Goal: Transaction & Acquisition: Purchase product/service

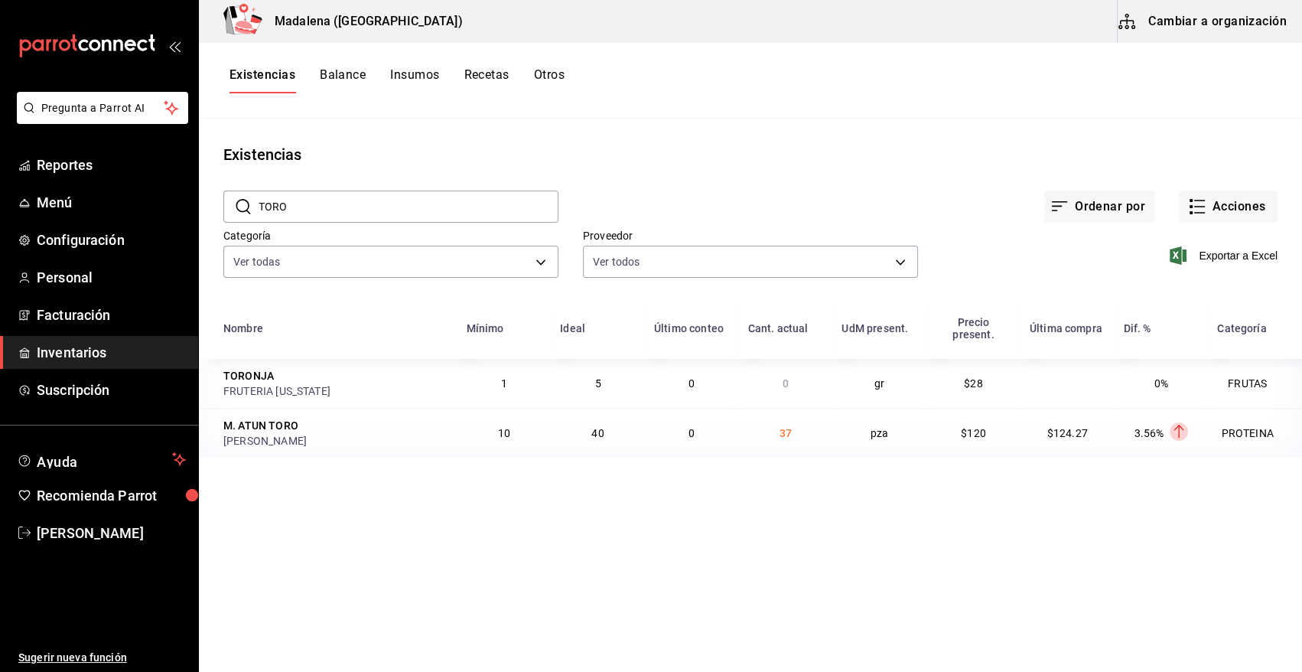
click at [313, 205] on input "TORO" at bounding box center [409, 206] width 300 height 31
drag, startPoint x: 313, startPoint y: 205, endPoint x: 208, endPoint y: 199, distance: 105.0
click at [202, 205] on div "​ TORO ​ Ordenar por Acciones Categoría Ver todas 08f8d543-33e6-4481-bf08-168a1…" at bounding box center [750, 236] width 1103 height 141
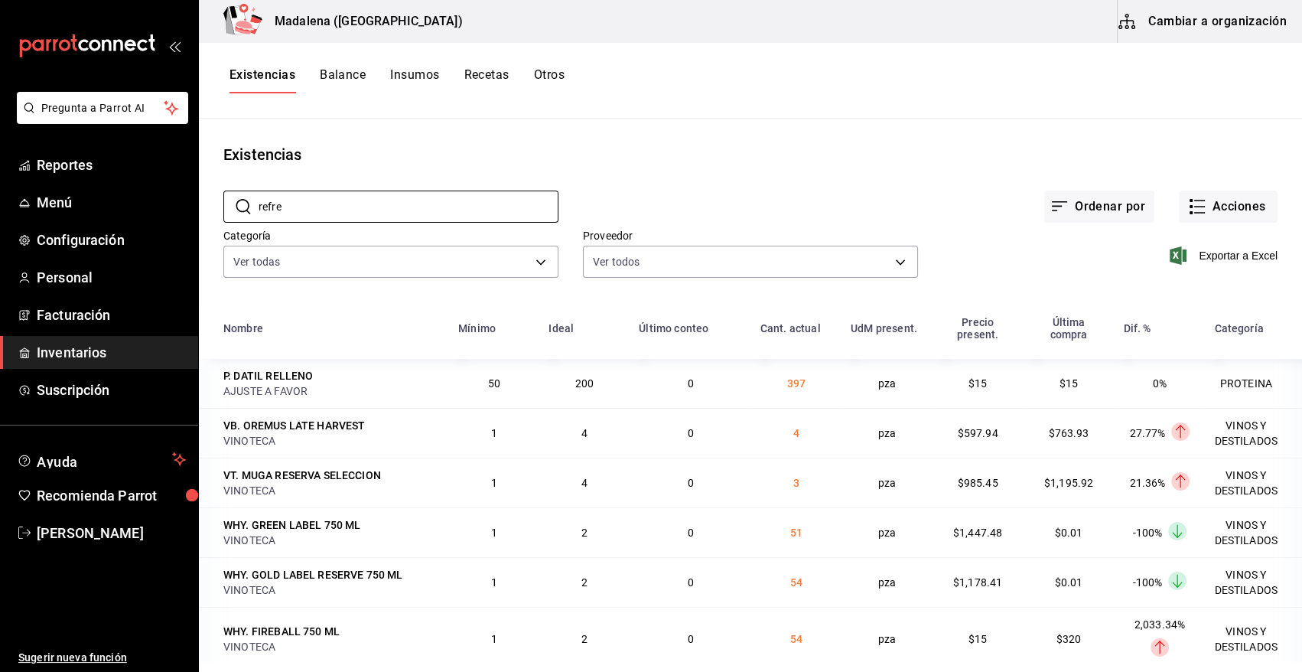
type input "refre"
click at [1244, 19] on button "Cambiar a organización" at bounding box center [1203, 21] width 172 height 43
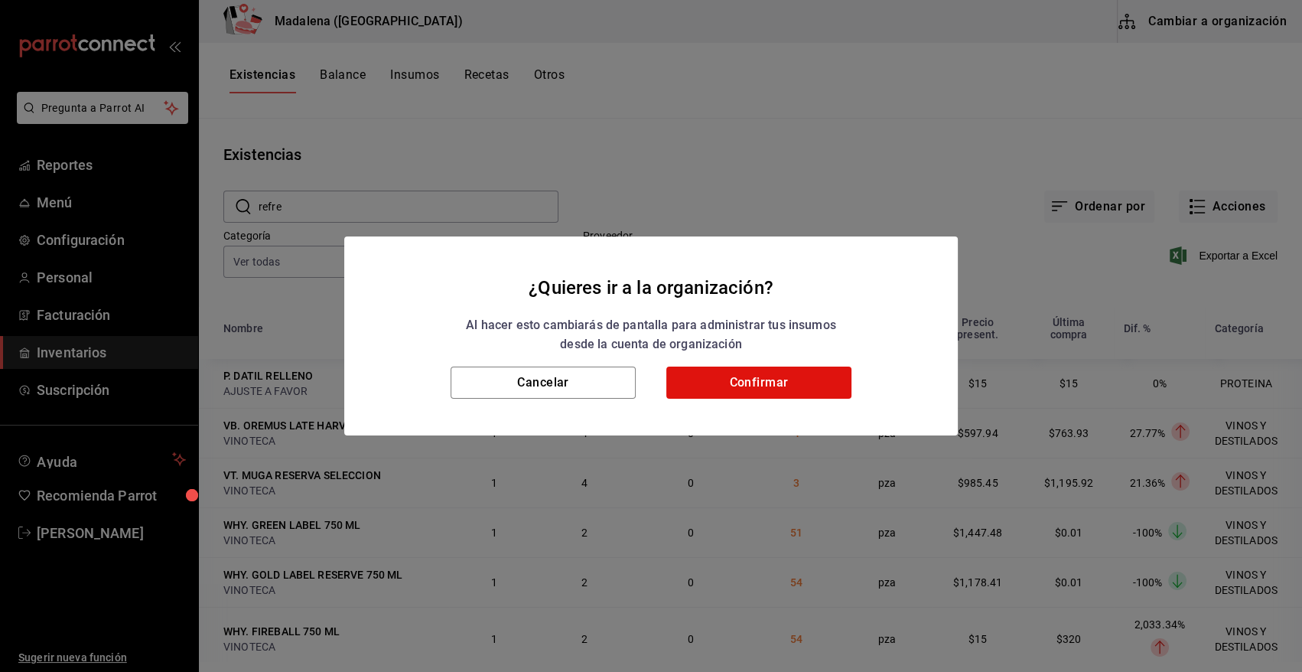
click at [756, 363] on h2 "¿Quieres ir a la organización? Al hacer esto cambiarás de pantalla para adminis…" at bounding box center [650, 301] width 613 height 130
click at [756, 374] on button "Confirmar" at bounding box center [758, 382] width 185 height 32
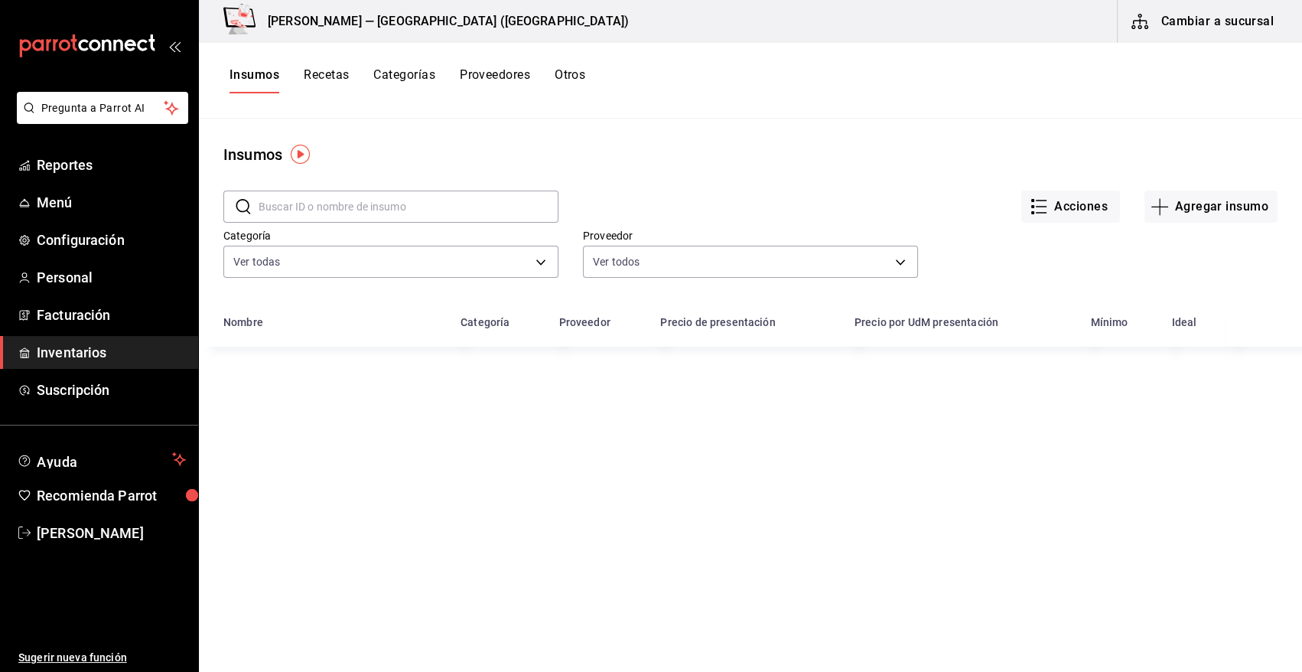
click at [311, 197] on input "text" at bounding box center [409, 206] width 300 height 31
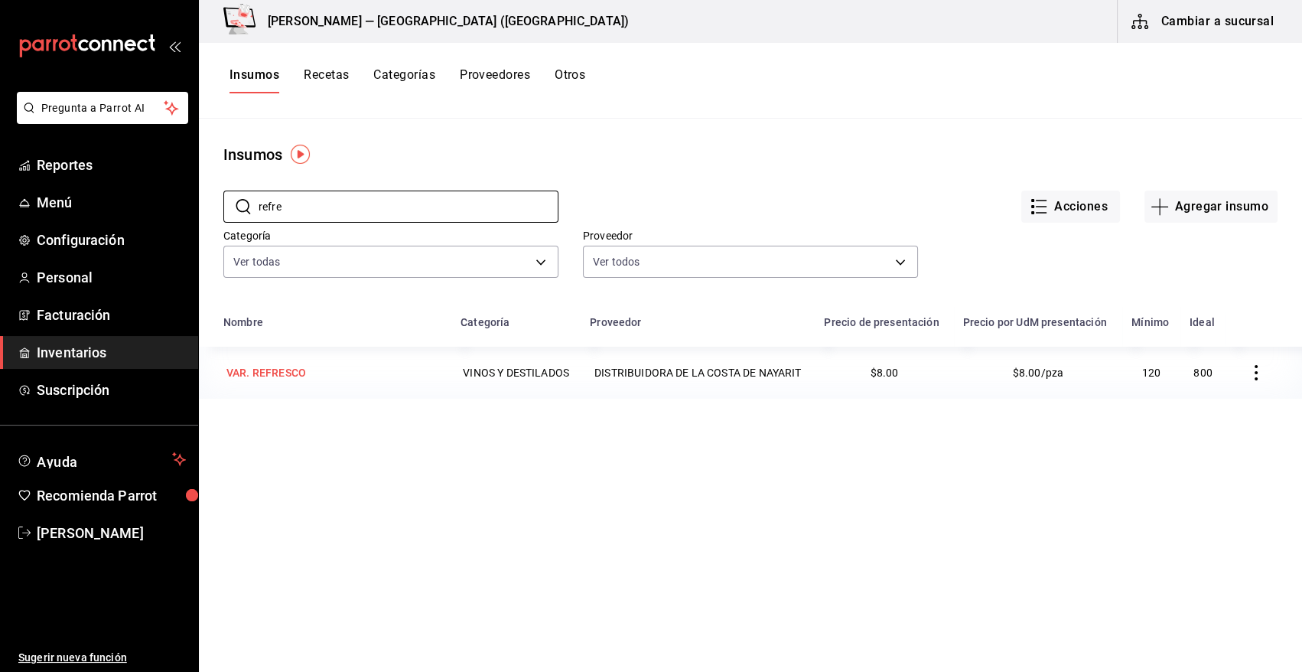
type input "refre"
click at [291, 367] on div "VAR. REFRESCO" at bounding box center [266, 372] width 80 height 15
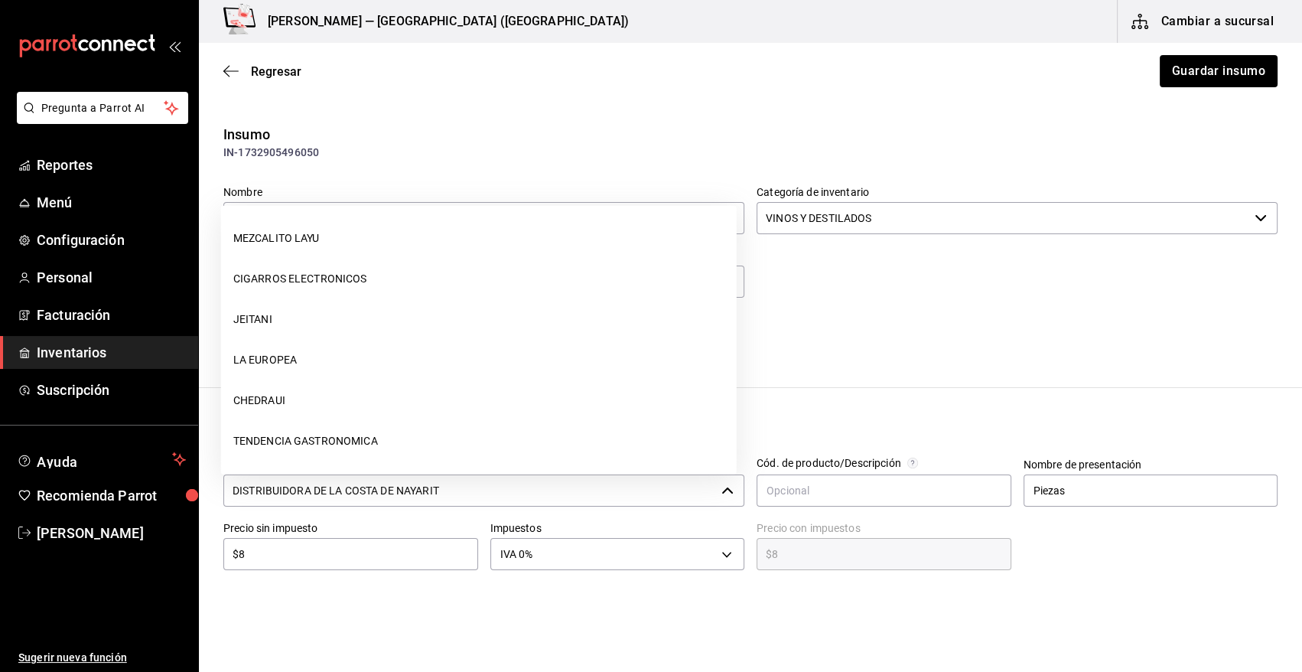
click at [724, 489] on icon "button" at bounding box center [727, 490] width 11 height 6
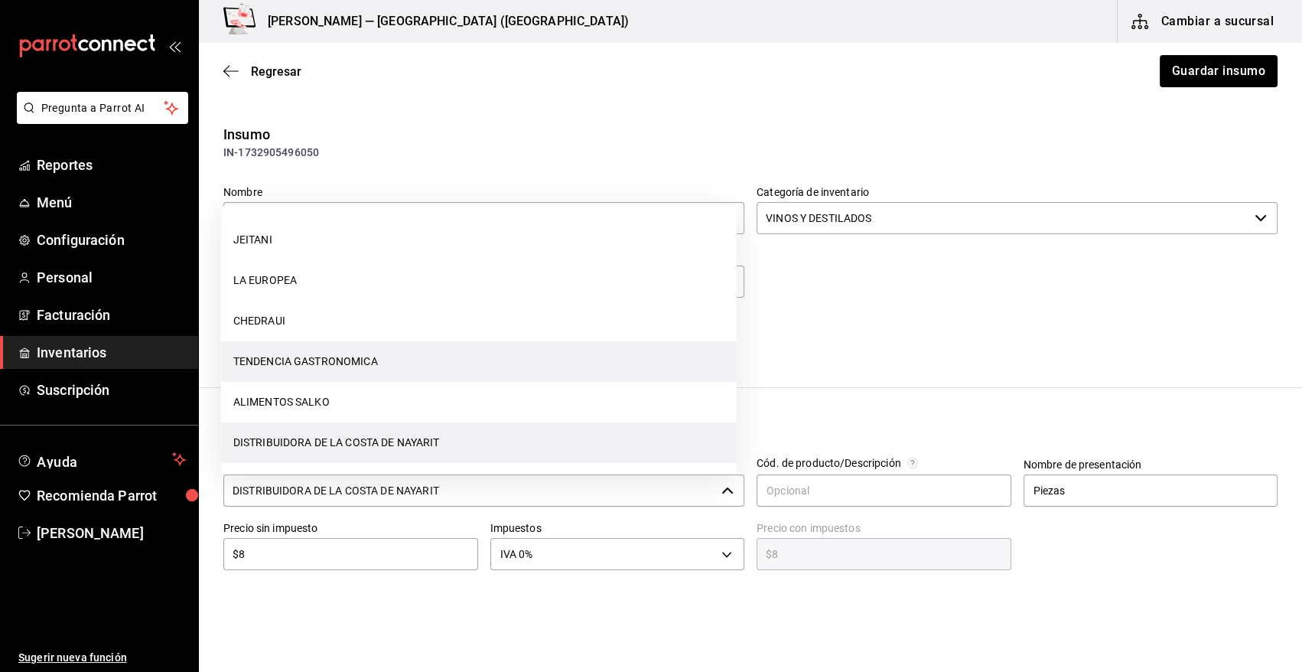
scroll to position [200, 0]
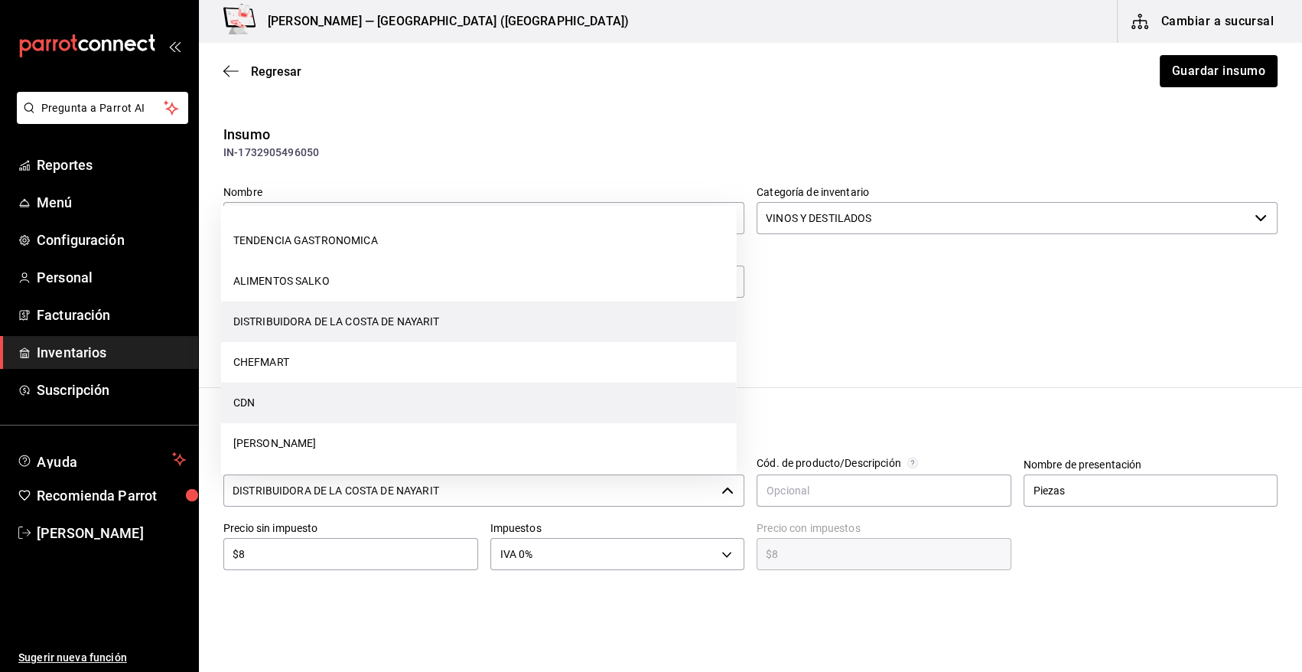
click at [249, 405] on li "CDN" at bounding box center [478, 402] width 515 height 41
type input "CDN"
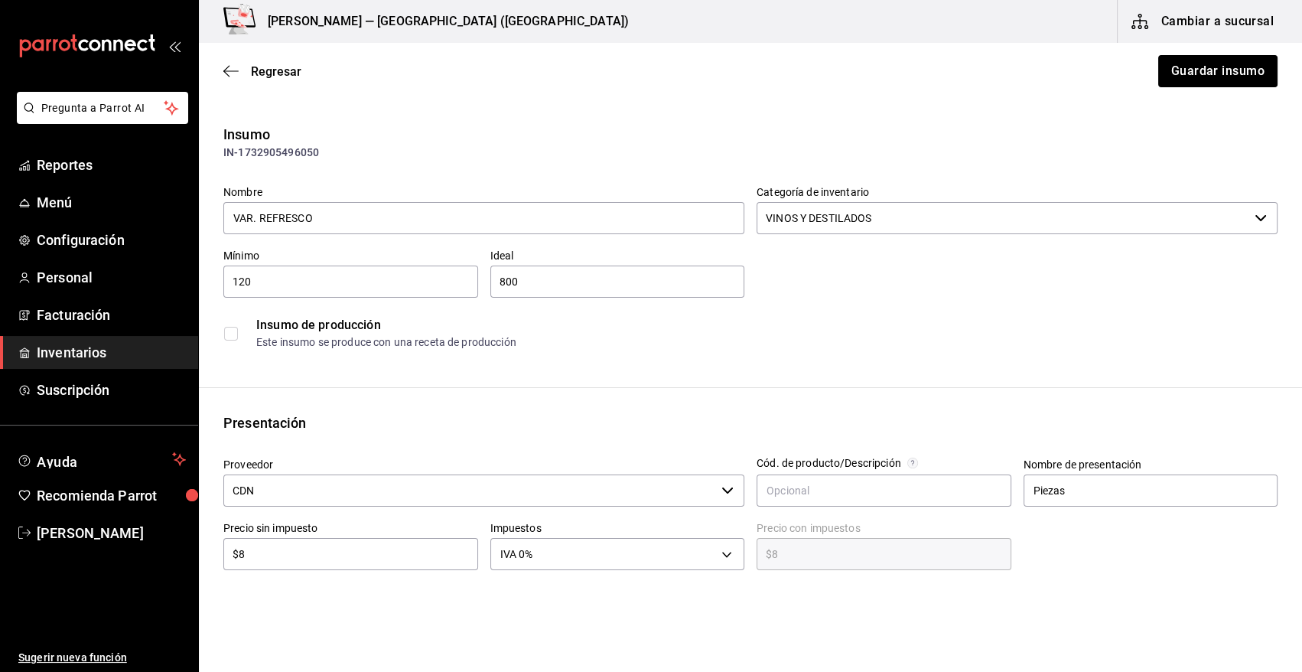
click at [1192, 73] on button "Guardar insumo" at bounding box center [1217, 71] width 119 height 32
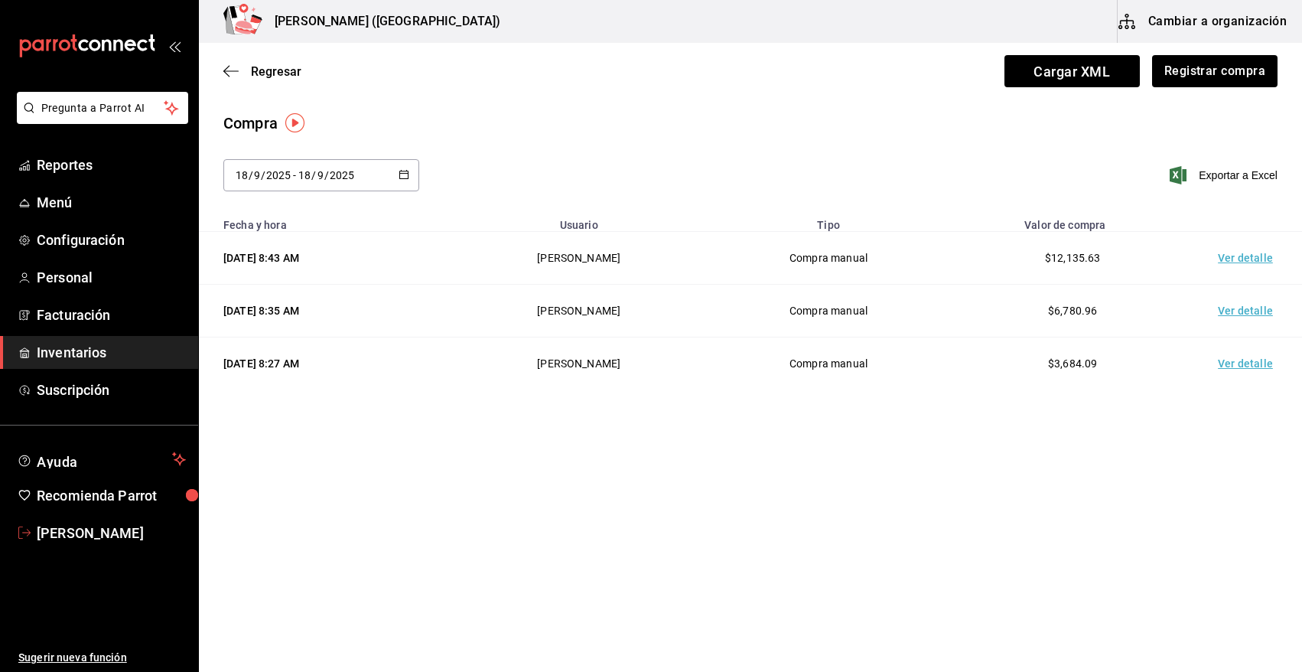
click at [49, 533] on span "[PERSON_NAME]" at bounding box center [111, 532] width 149 height 21
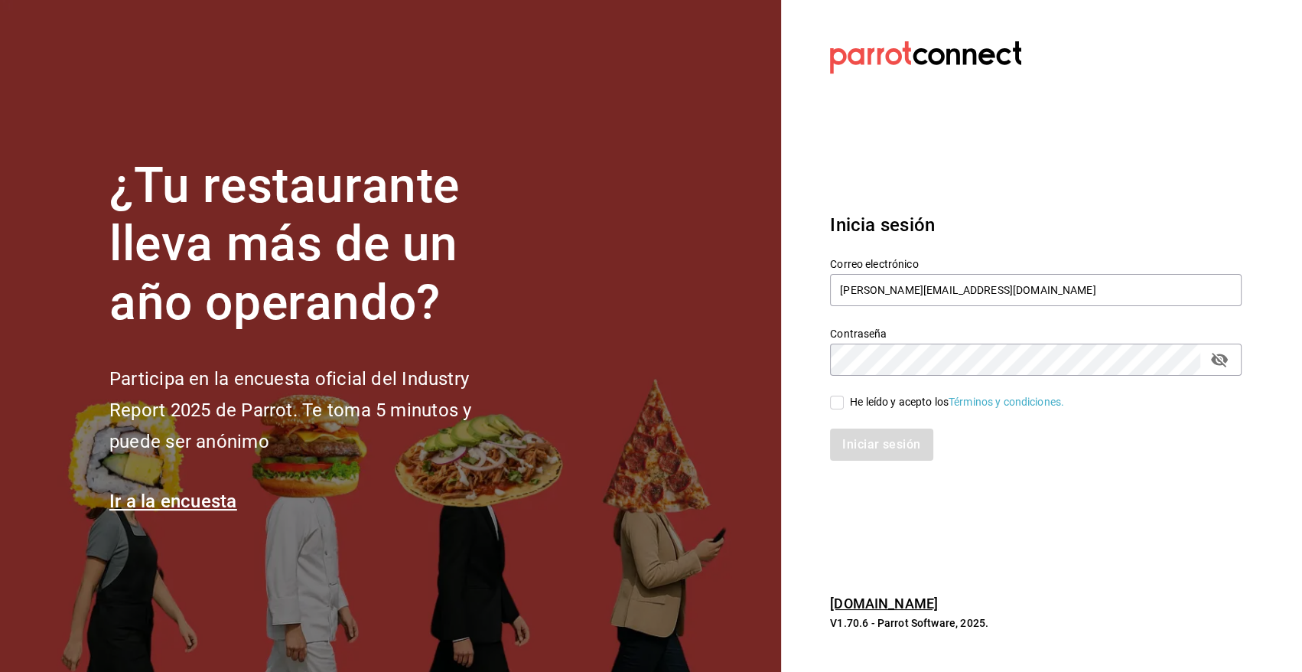
click at [835, 400] on input "He leído y acepto los Términos y condiciones." at bounding box center [837, 402] width 14 height 14
checkbox input "true"
click at [902, 461] on div "Inicia sesión Correo electrónico [PERSON_NAME][EMAIL_ADDRESS][DOMAIN_NAME] Cont…" at bounding box center [1035, 336] width 411 height 287
click at [901, 460] on button "Iniciar sesión" at bounding box center [882, 444] width 104 height 32
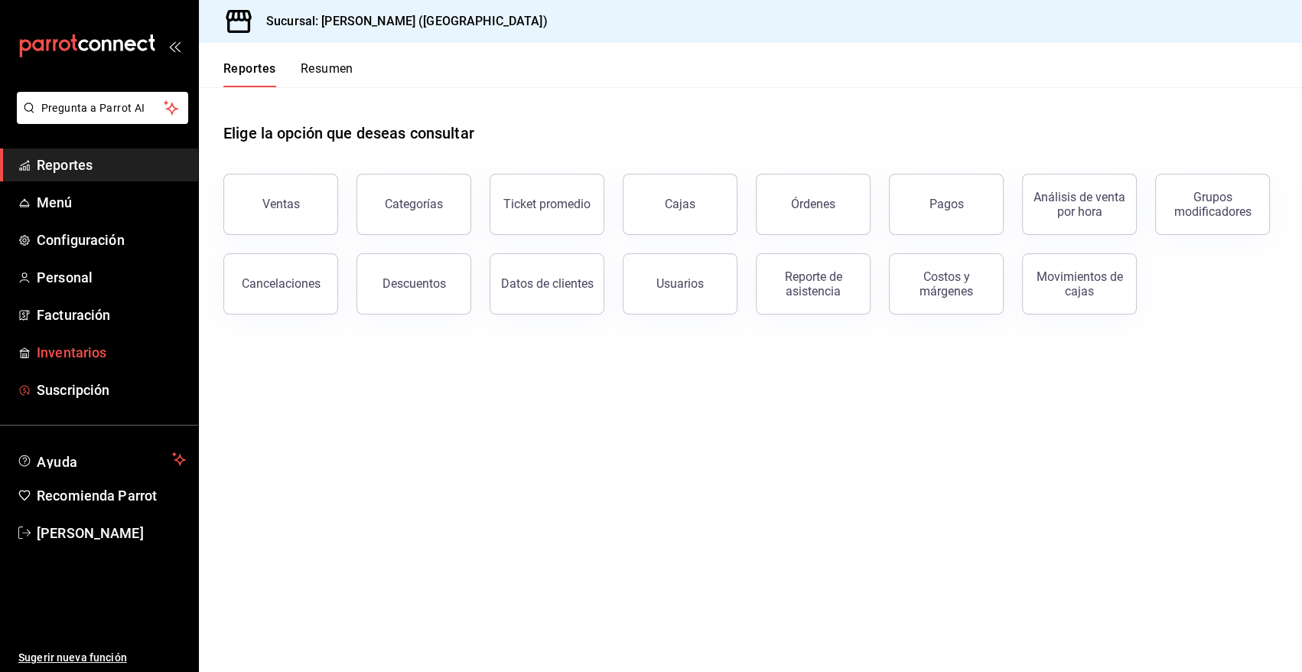
click at [83, 356] on span "Inventarios" at bounding box center [111, 352] width 149 height 21
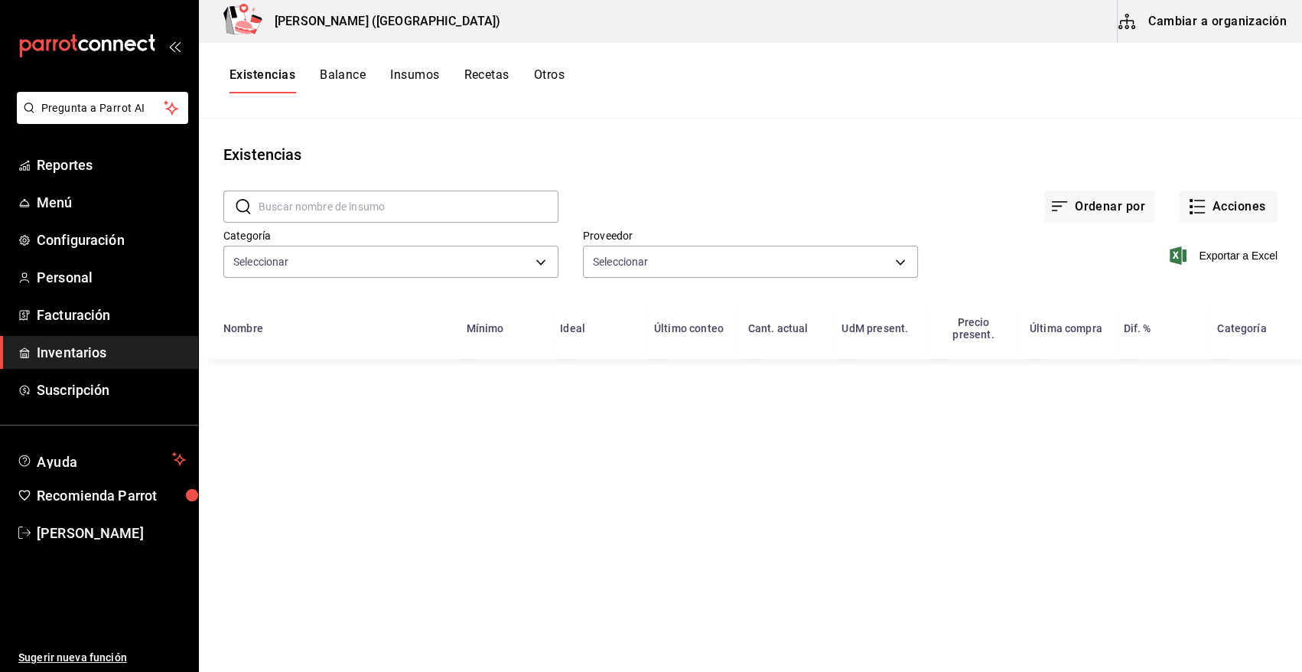
type input "08f8d543-33e6-4481-bf08-168a13d25a39,fff70c4d-68a8-4fc6-afb0-e4ac07d2781f,91e5a…"
type input "7b5a22ea-ae82-47fe-a4c8-9f0d08be3bd3,11f0659f-4ab3-4460-ae3e-50806b7d976a,96bb0…"
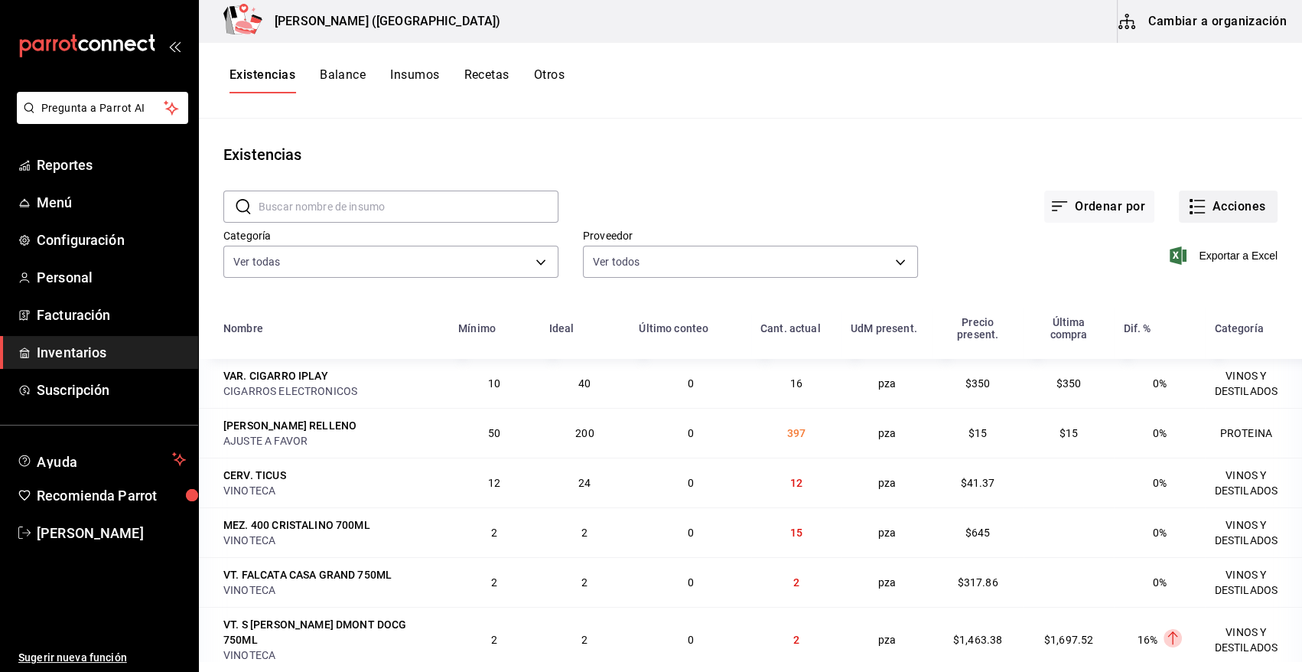
click at [1211, 210] on button "Acciones" at bounding box center [1228, 206] width 99 height 32
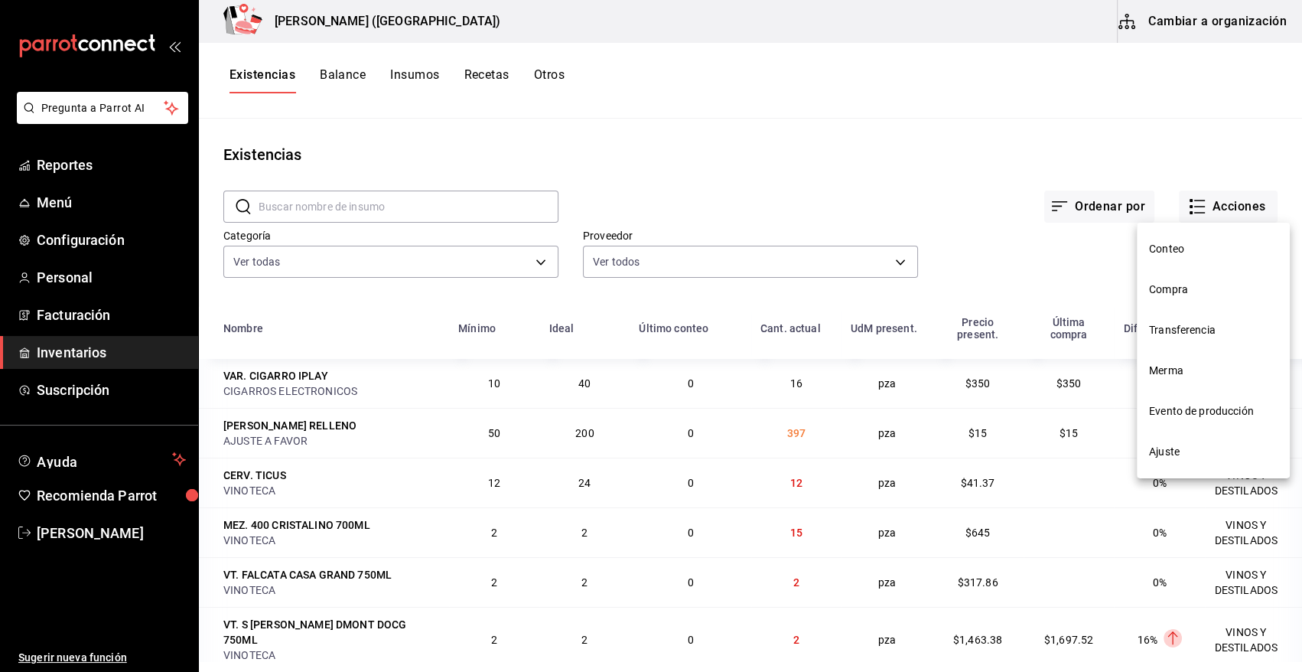
click at [1193, 291] on span "Compra" at bounding box center [1213, 289] width 128 height 16
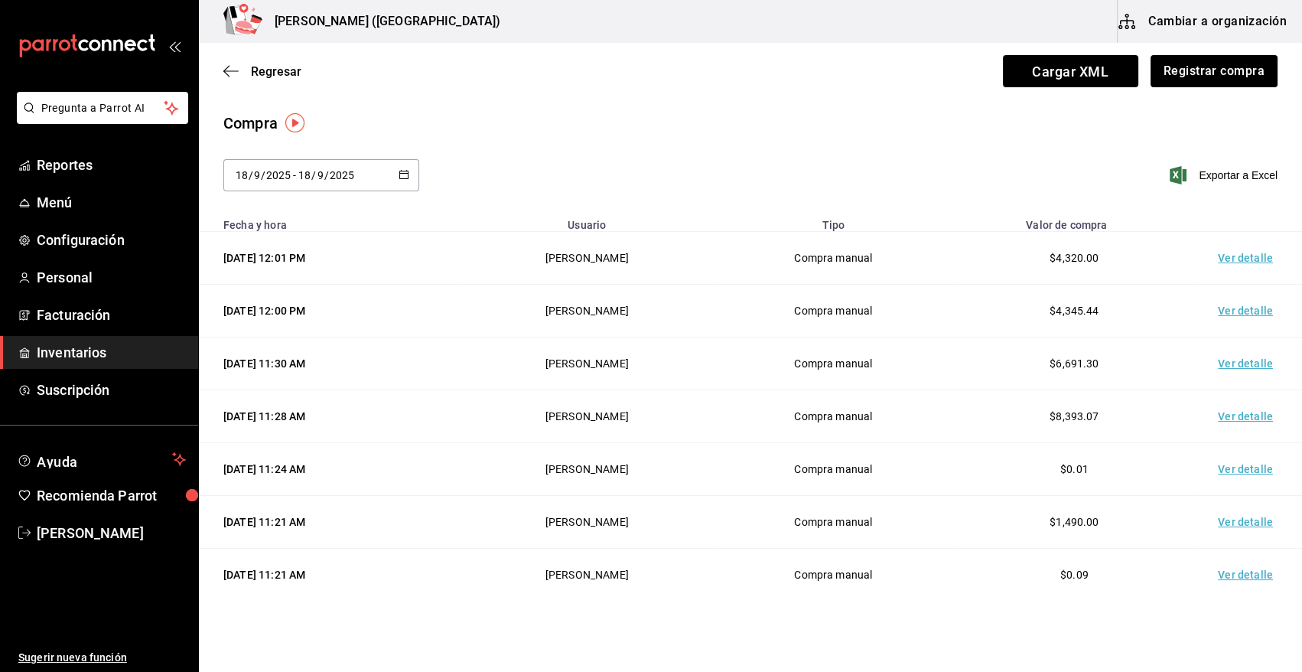
drag, startPoint x: 1208, startPoint y: 73, endPoint x: 350, endPoint y: 200, distance: 868.2
click at [1209, 73] on button "Registrar compra" at bounding box center [1213, 71] width 127 height 32
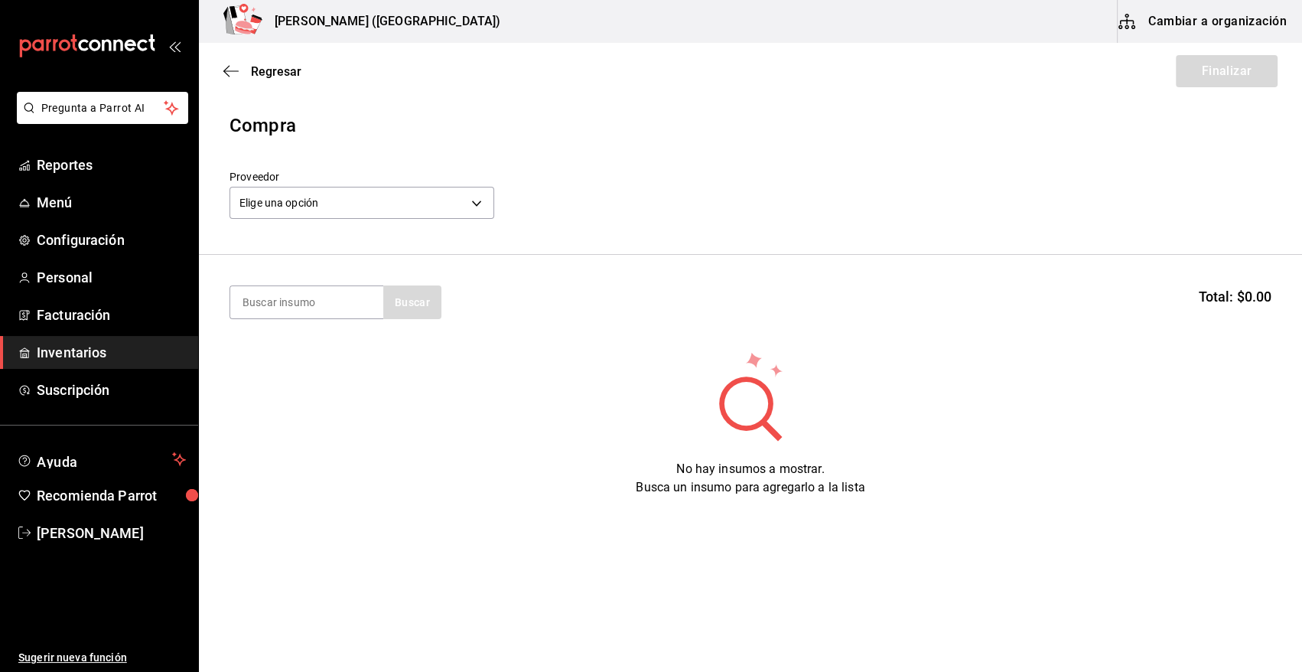
click at [336, 197] on body "Pregunta a Parrot AI Reportes Menú Configuración Personal Facturación Inventari…" at bounding box center [651, 292] width 1302 height 585
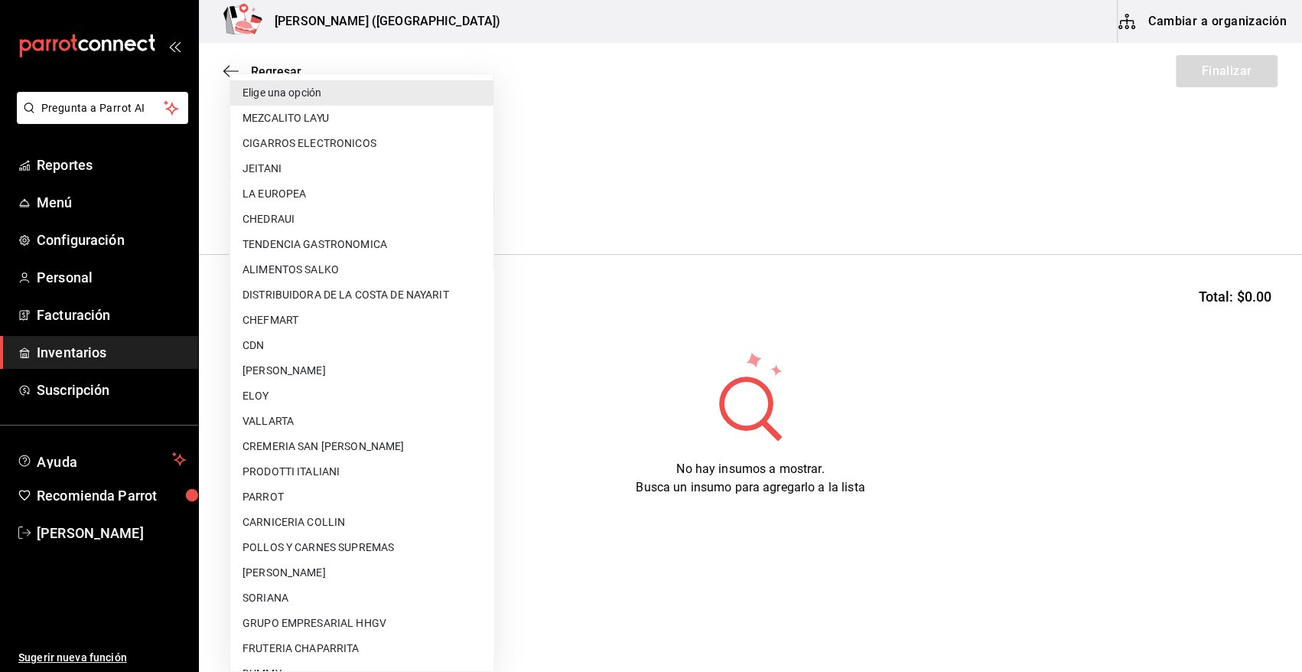
click at [309, 346] on li "CDN" at bounding box center [361, 345] width 263 height 25
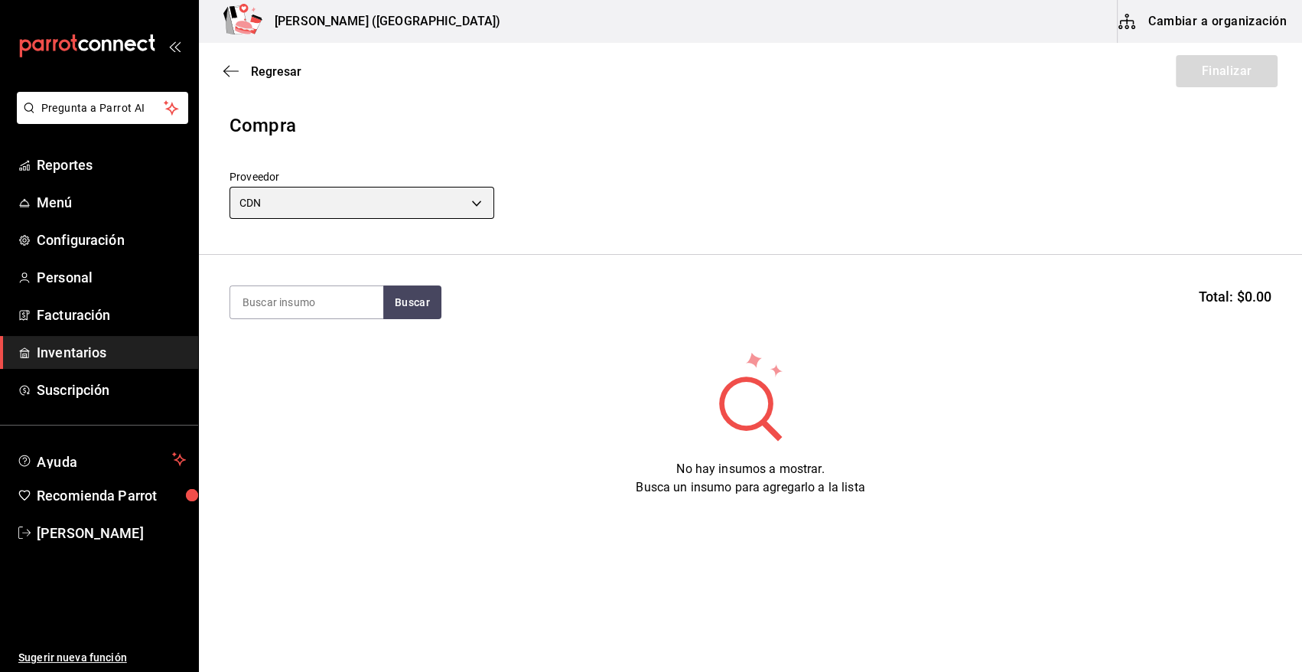
type input "df3c6ee4-16c0-4841-ac8b-0f8cc0150506"
click at [314, 320] on section "Buscar Total: $0.00" at bounding box center [750, 302] width 1103 height 95
click at [328, 298] on input at bounding box center [306, 302] width 153 height 32
click at [306, 294] on input at bounding box center [306, 302] width 153 height 32
type input "refre"
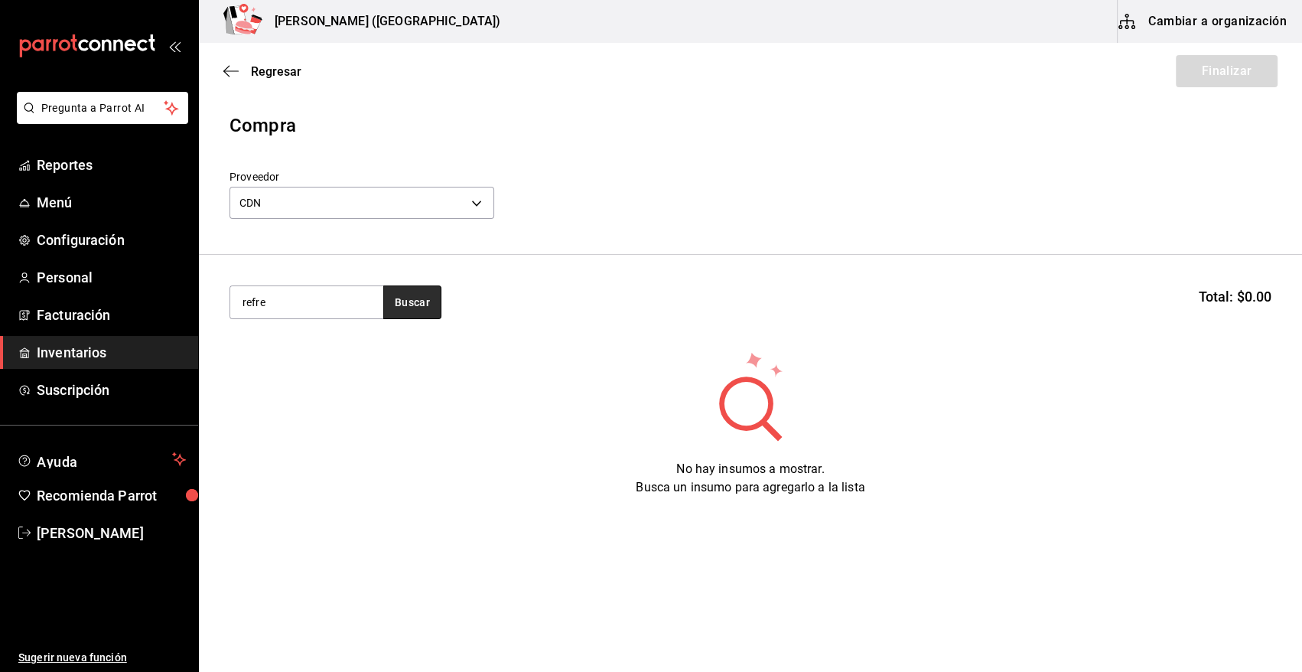
drag, startPoint x: 389, startPoint y: 309, endPoint x: 255, endPoint y: 411, distance: 168.6
click at [386, 314] on button "Buscar" at bounding box center [412, 302] width 58 height 34
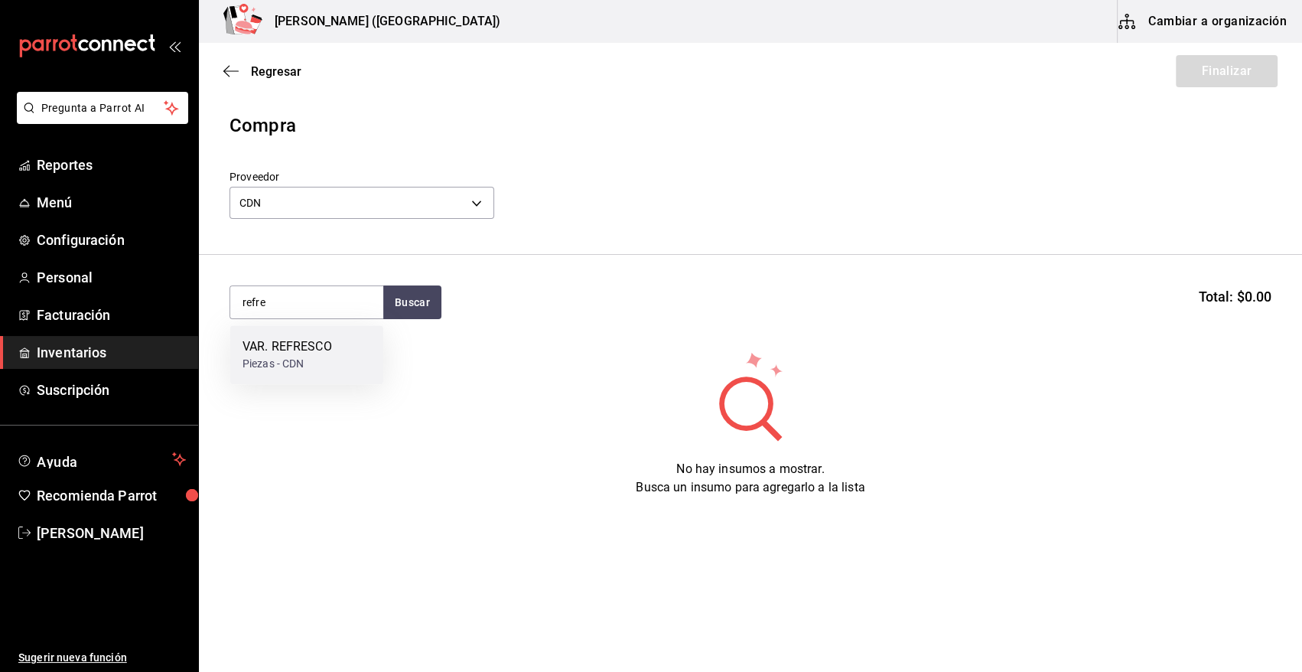
click at [288, 363] on div "Piezas - CDN" at bounding box center [286, 364] width 89 height 16
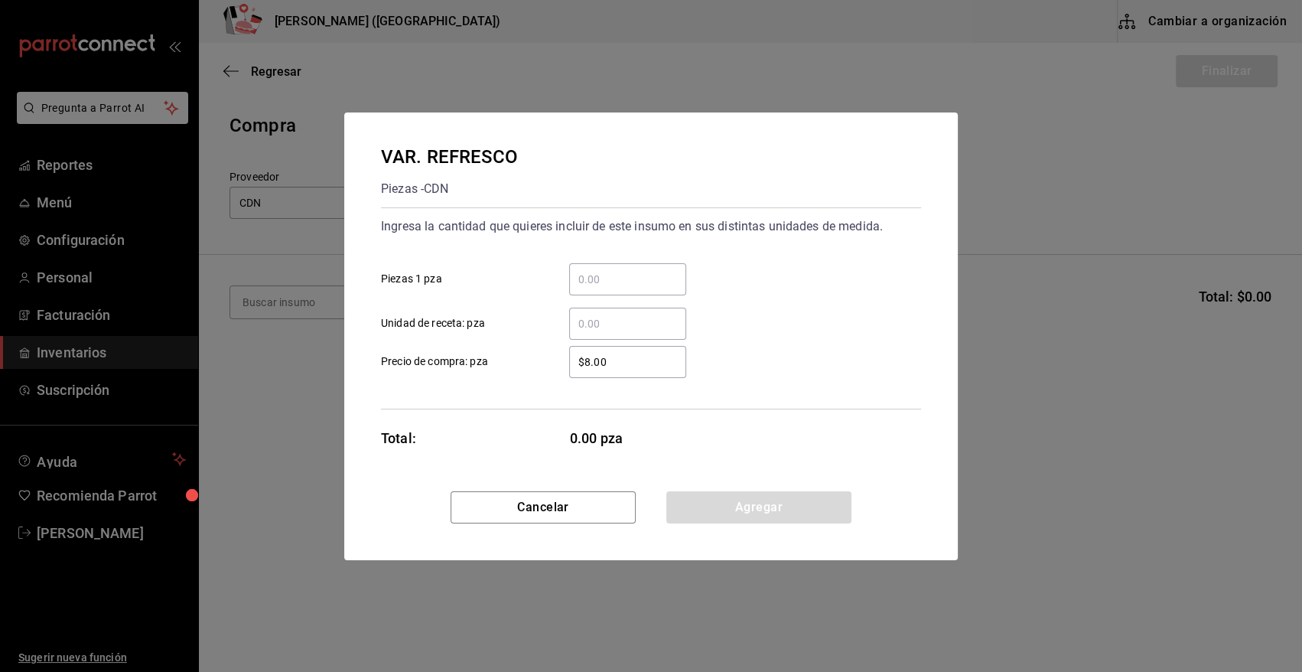
click at [592, 280] on input "​ Piezas 1 pza" at bounding box center [627, 279] width 117 height 18
click at [597, 272] on input "​ Piezas 1 pza" at bounding box center [627, 279] width 117 height 18
type input "552"
drag, startPoint x: 607, startPoint y: 367, endPoint x: 473, endPoint y: 391, distance: 136.7
click at [473, 391] on div "Ingresa la cantidad que quieres incluir de este insumo en sus distintas unidade…" at bounding box center [651, 308] width 540 height 202
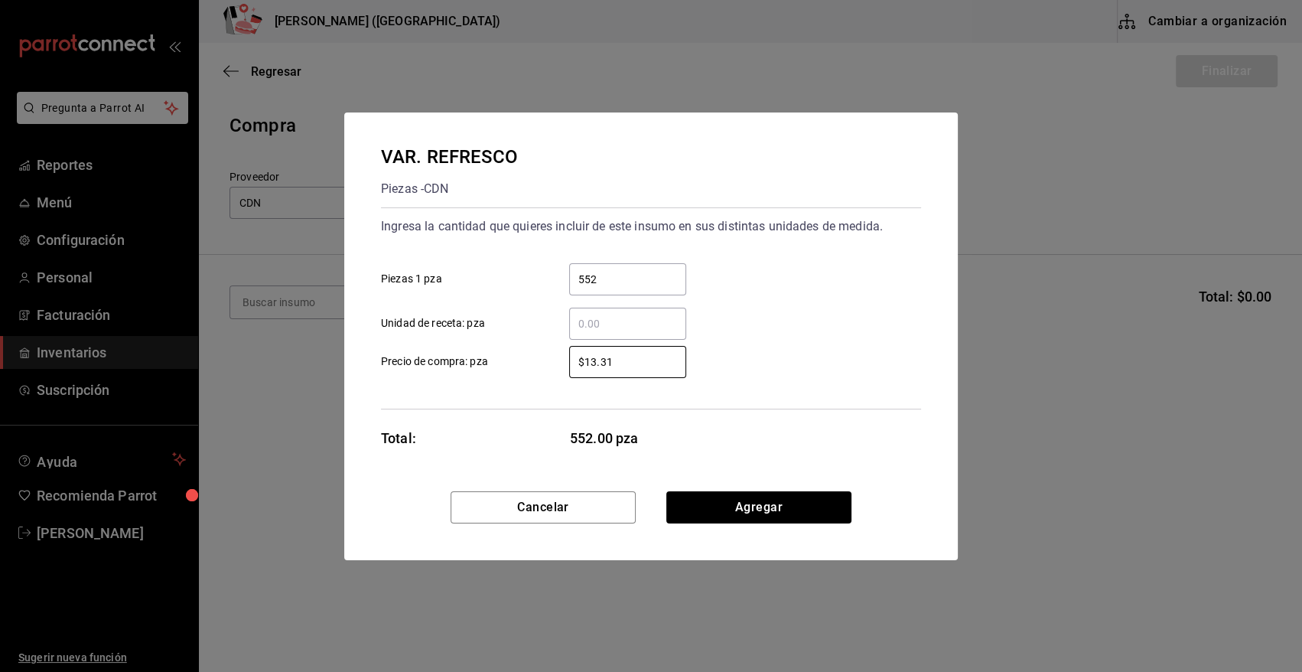
type input "$13.31"
click at [763, 503] on button "Agregar" at bounding box center [758, 507] width 185 height 32
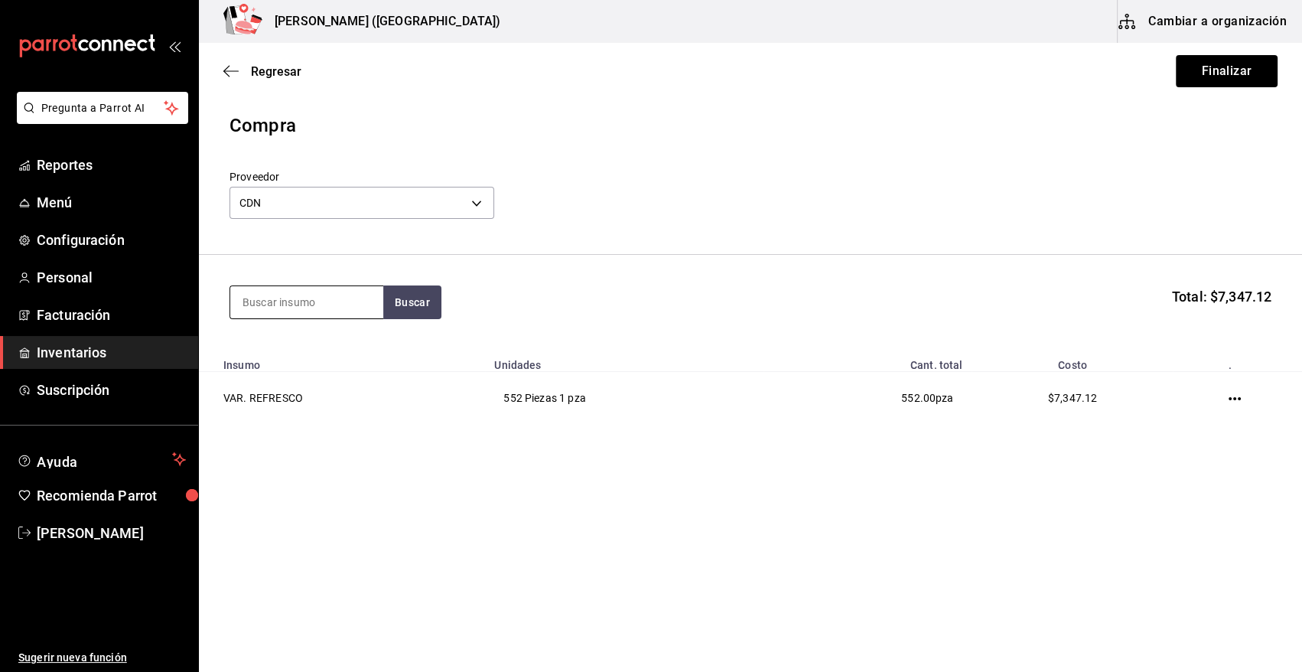
click at [280, 304] on input at bounding box center [306, 302] width 153 height 32
type input "quina"
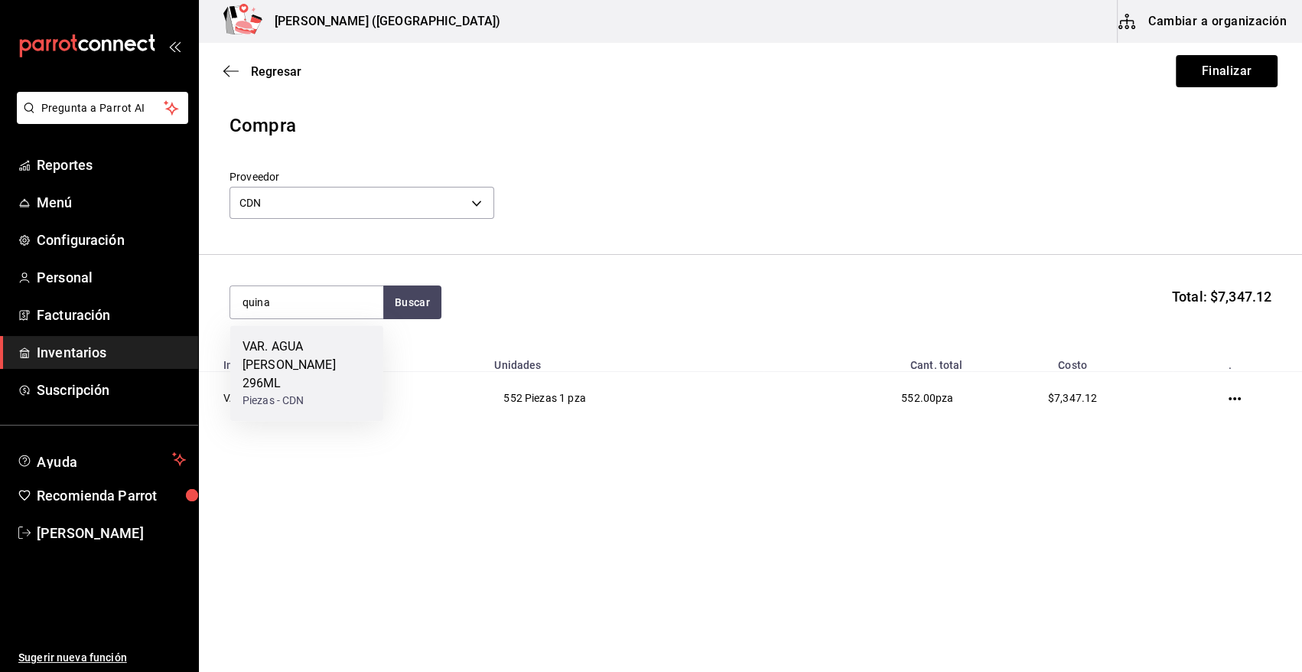
click at [258, 395] on div "VAR. AGUA QUINA PEÑAFIEL 296ML Piezas - CDN" at bounding box center [306, 373] width 153 height 96
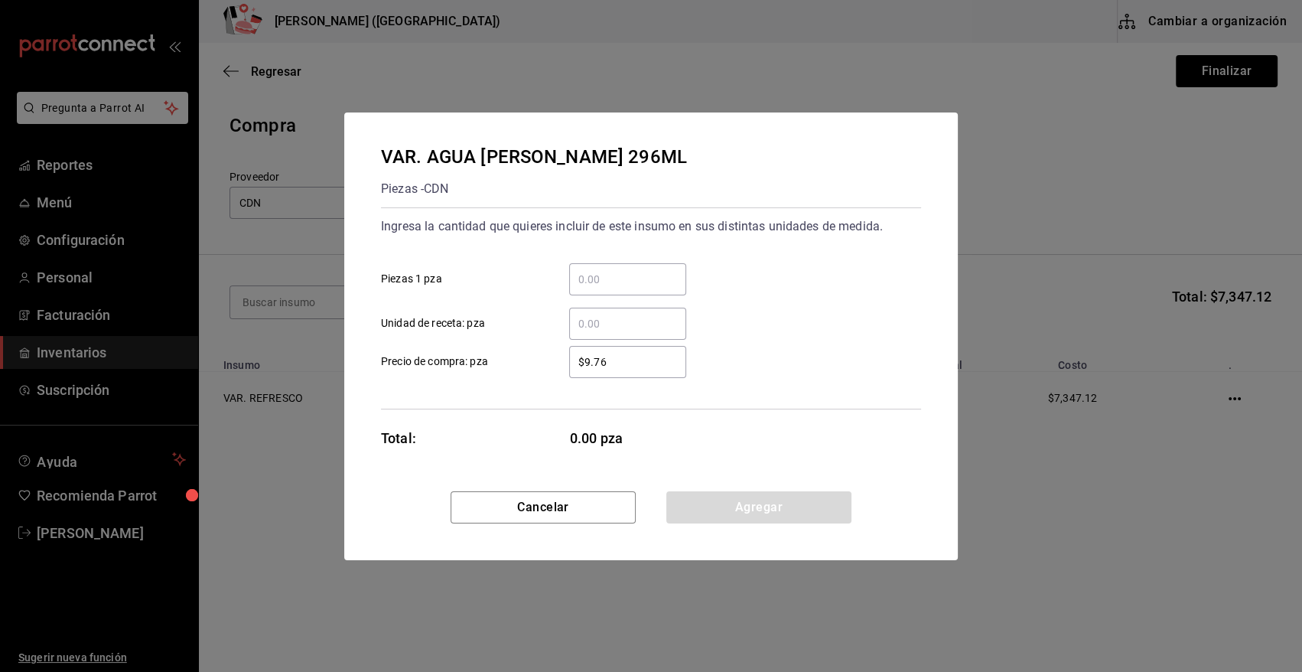
click at [625, 284] on input "​ Piezas 1 pza" at bounding box center [627, 279] width 117 height 18
type input "96"
type input "$11.70"
click at [773, 501] on button "Agregar" at bounding box center [758, 507] width 185 height 32
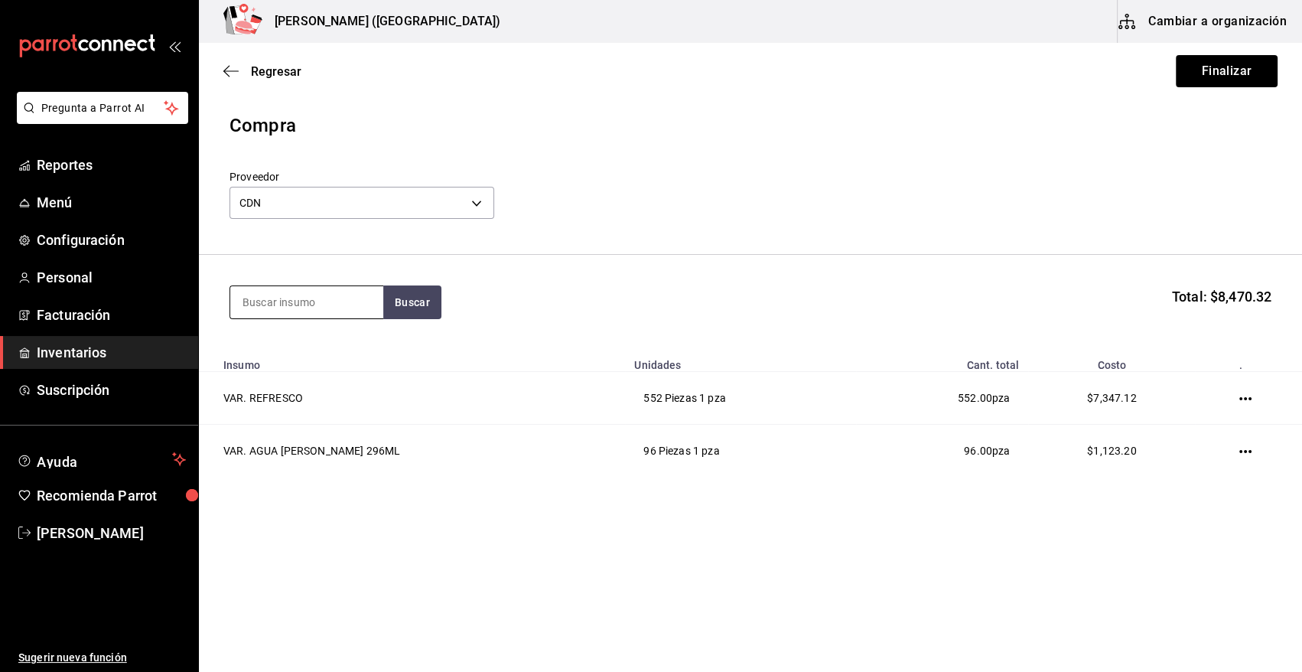
click at [241, 293] on input at bounding box center [306, 302] width 153 height 32
type input "c"
type input "CLAM"
click at [294, 371] on div "VAR. CLAMATO 1.89 LT" at bounding box center [306, 355] width 128 height 37
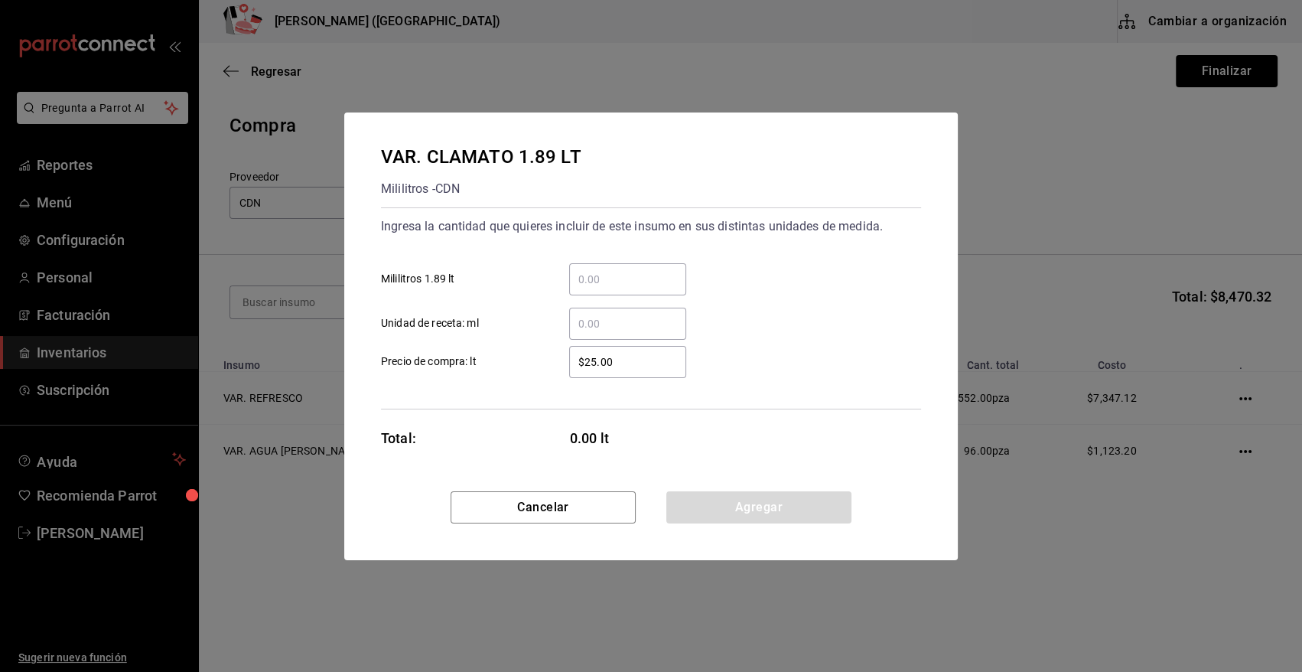
click at [665, 278] on input "​ Mililitros 1.89 lt" at bounding box center [627, 279] width 117 height 18
type input "8"
type input "$52.31"
click at [749, 501] on button "Agregar" at bounding box center [758, 507] width 185 height 32
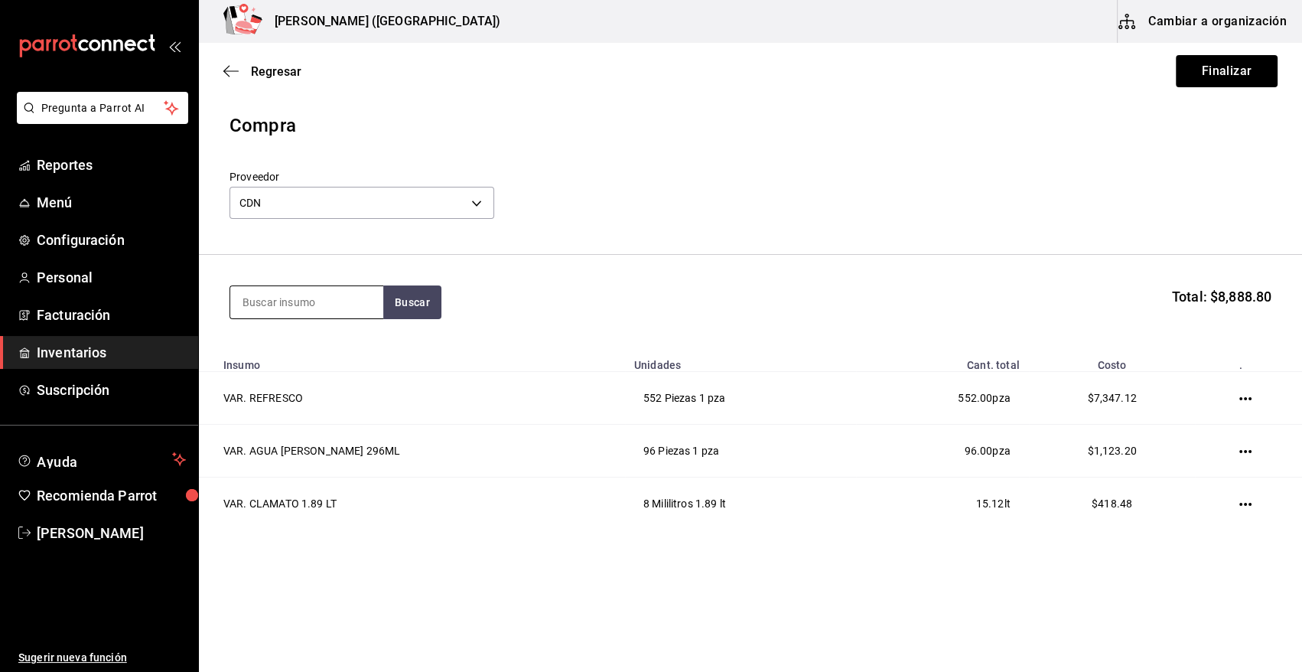
click at [291, 313] on input at bounding box center [306, 302] width 153 height 32
type input "RED B"
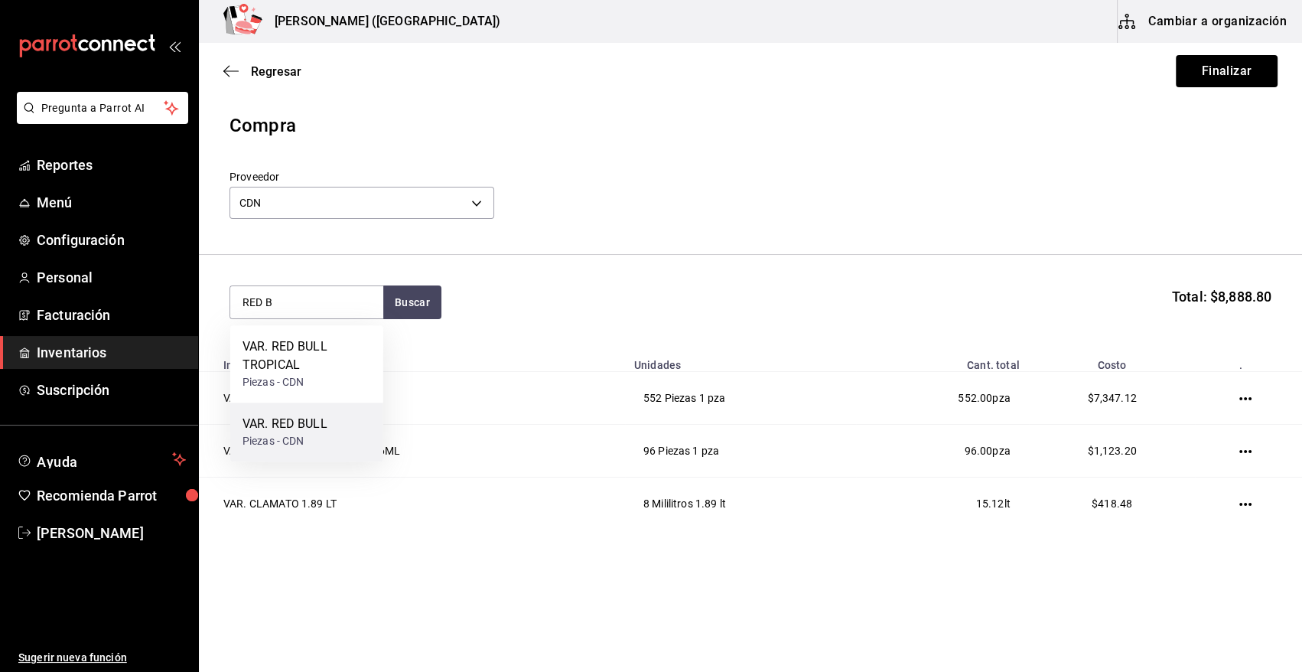
click at [324, 451] on div "VAR. RED BULL Piezas - CDN" at bounding box center [306, 431] width 153 height 59
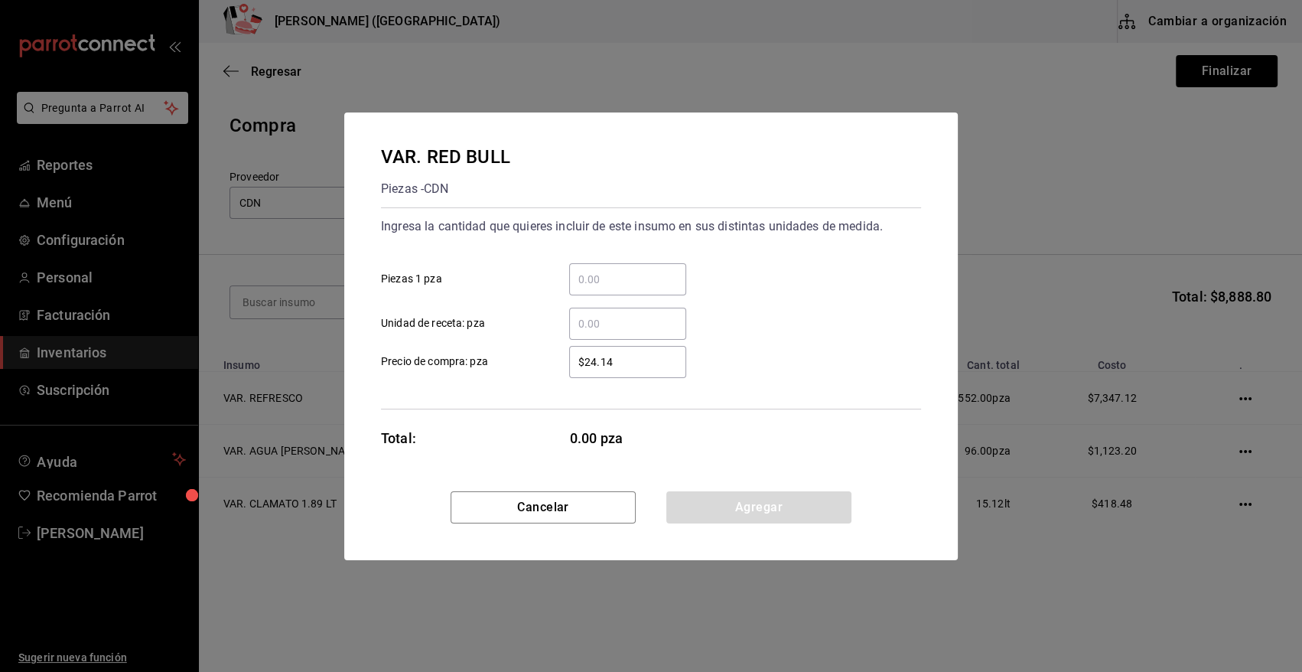
click at [626, 288] on div "​" at bounding box center [627, 279] width 117 height 32
click at [626, 288] on input "​ Piezas 1 pza" at bounding box center [627, 279] width 117 height 18
type input "24"
type input "$33.15"
click at [707, 512] on button "Agregar" at bounding box center [758, 507] width 185 height 32
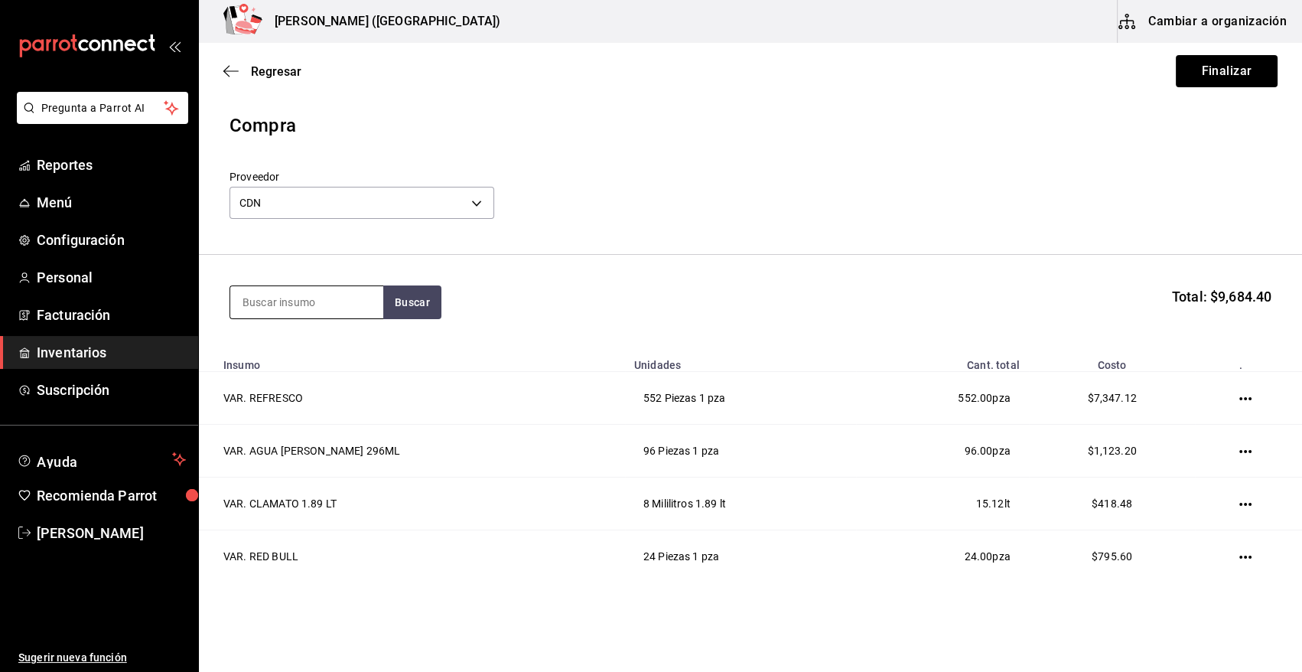
click at [269, 301] on input at bounding box center [306, 302] width 153 height 32
type input "RED"
click at [299, 359] on div "VAR. RED BULL TROPICAL" at bounding box center [306, 355] width 128 height 37
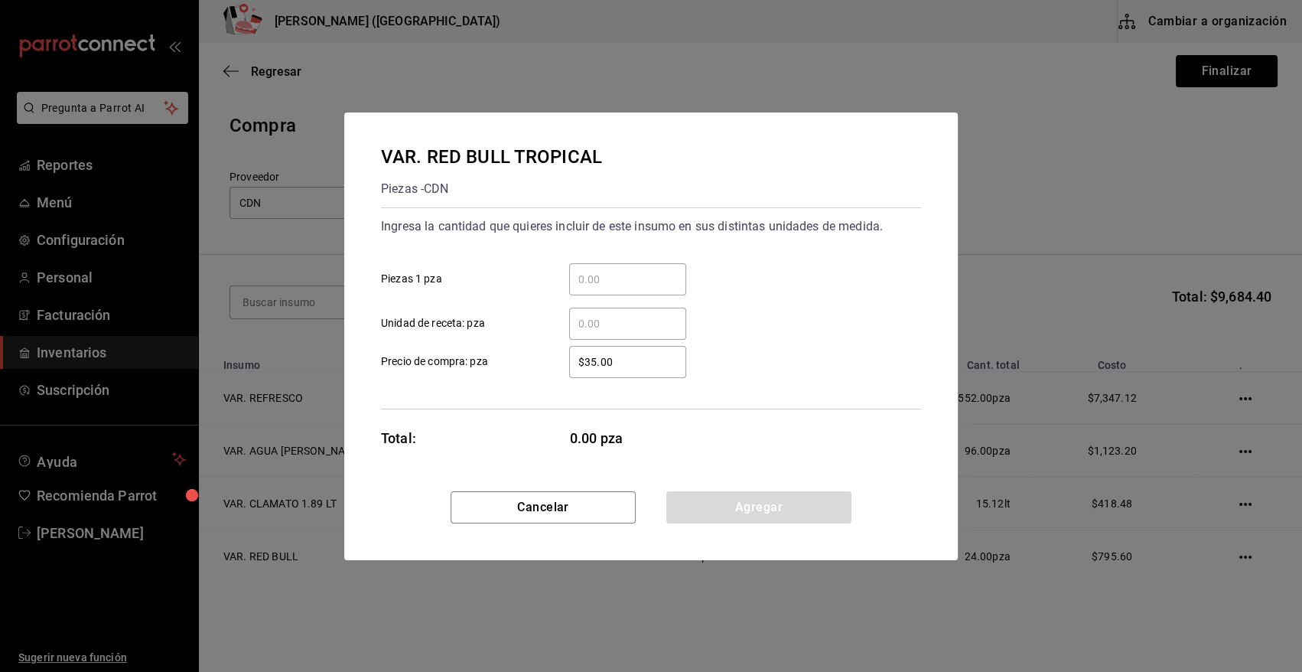
click at [596, 276] on input "​ Piezas 1 pza" at bounding box center [627, 279] width 117 height 18
type input "48"
type input "$33.15"
click at [722, 516] on button "Agregar" at bounding box center [758, 507] width 185 height 32
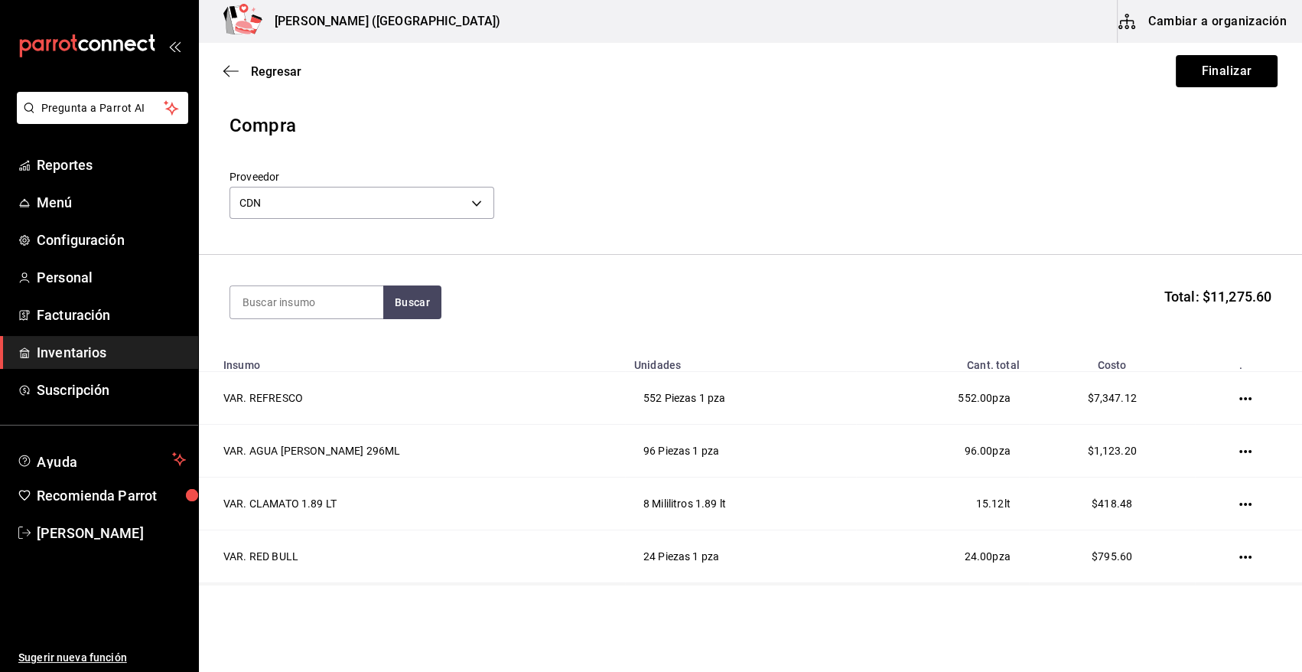
scroll to position [99, 0]
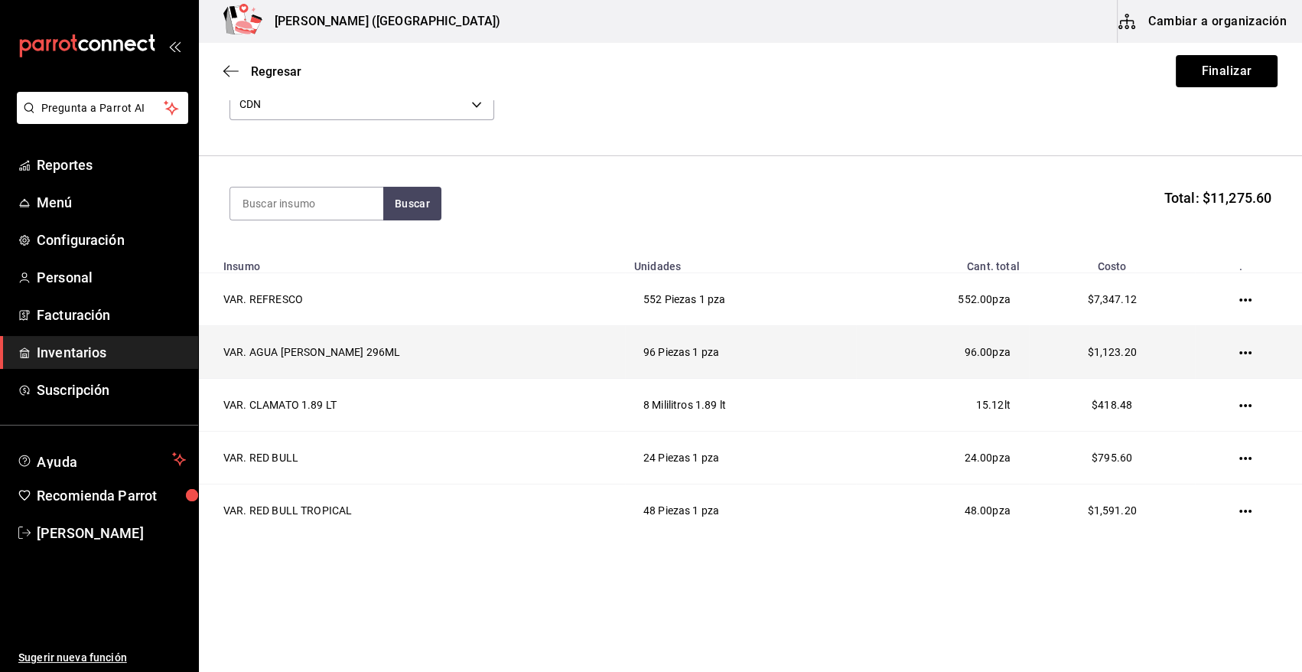
click at [1239, 350] on icon "button" at bounding box center [1245, 352] width 12 height 12
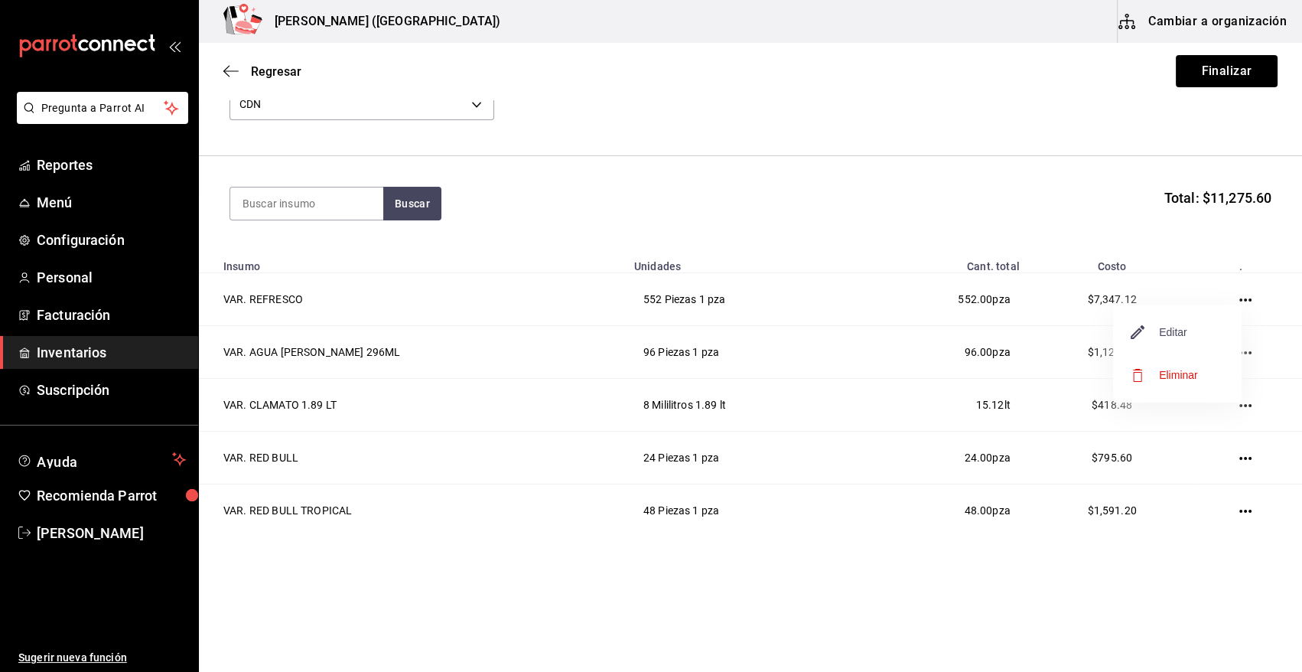
click at [1185, 327] on span "Editar" at bounding box center [1159, 332] width 56 height 18
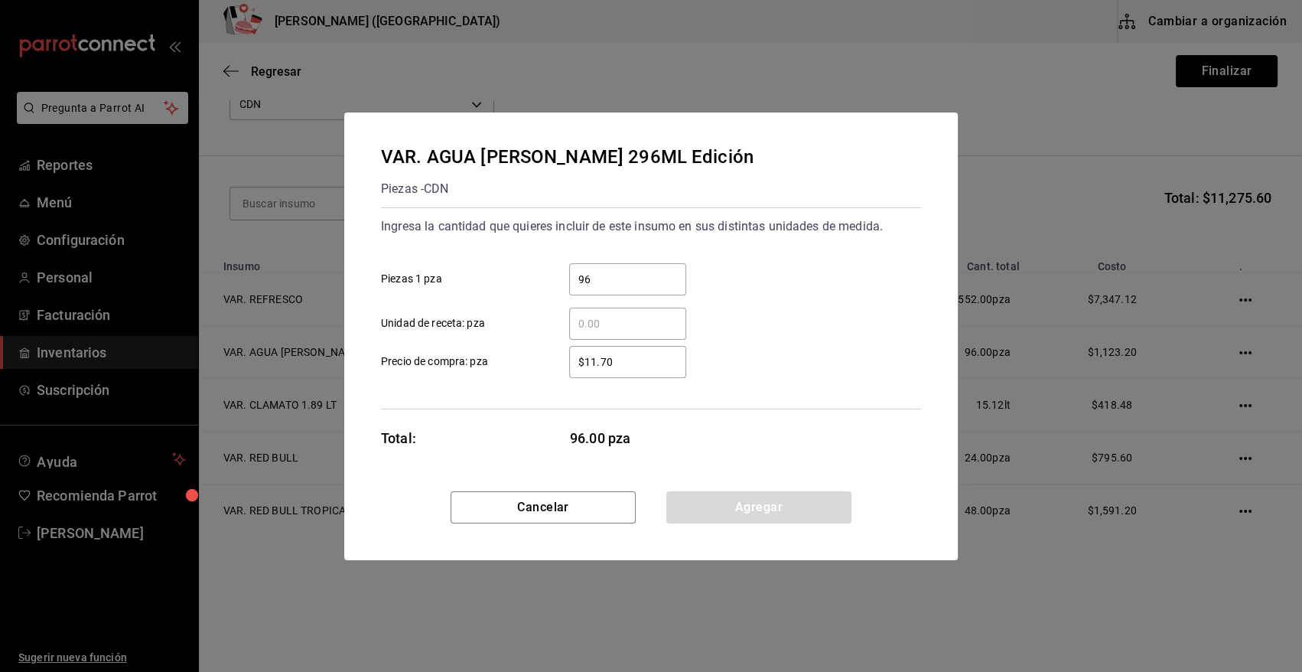
click at [620, 362] on input "$11.70" at bounding box center [627, 362] width 117 height 18
type input "$11.71"
click at [688, 502] on button "Agregar" at bounding box center [758, 507] width 185 height 32
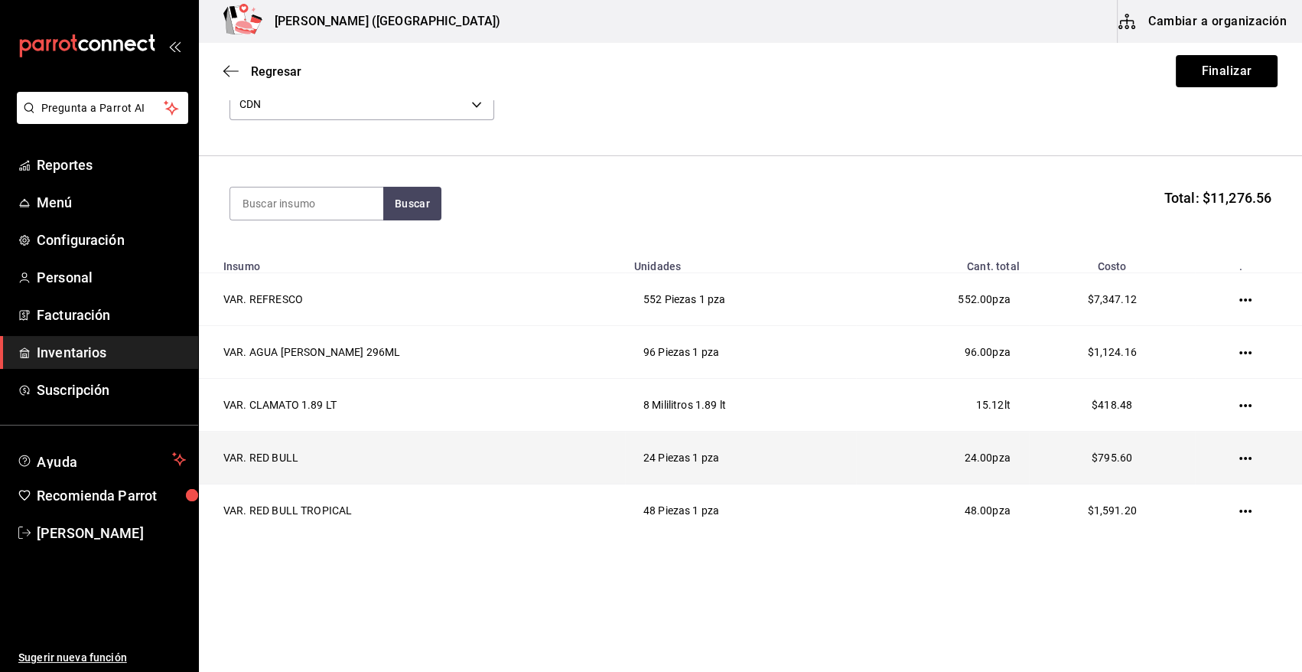
click at [1239, 458] on icon "button" at bounding box center [1245, 458] width 12 height 3
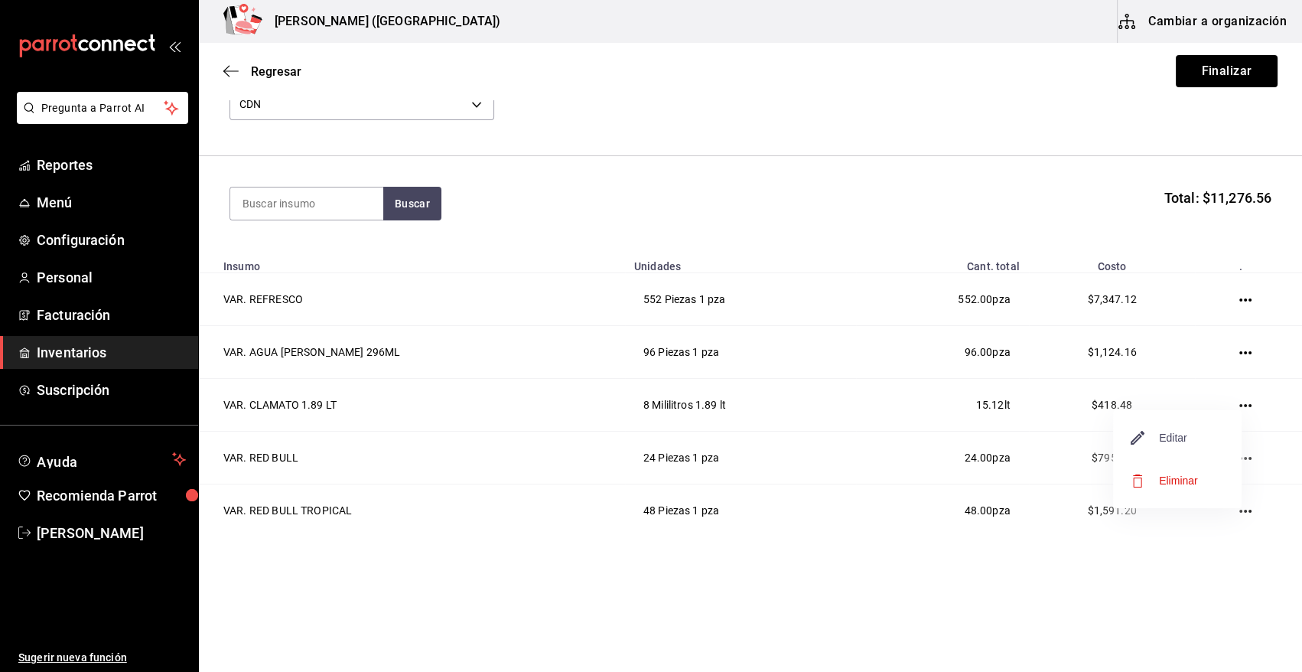
click at [1174, 441] on span "Editar" at bounding box center [1159, 437] width 56 height 18
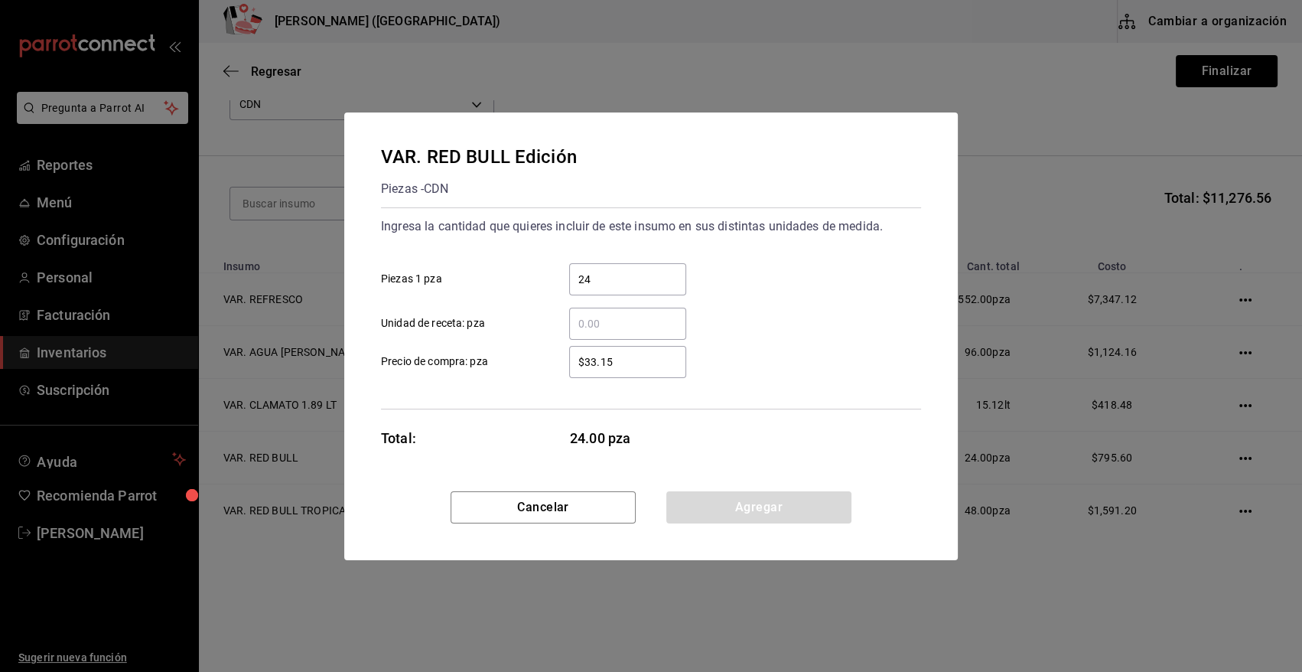
click at [636, 364] on input "$33.15" at bounding box center [627, 362] width 117 height 18
type input "$33.16"
click at [732, 513] on button "Agregar" at bounding box center [758, 507] width 185 height 32
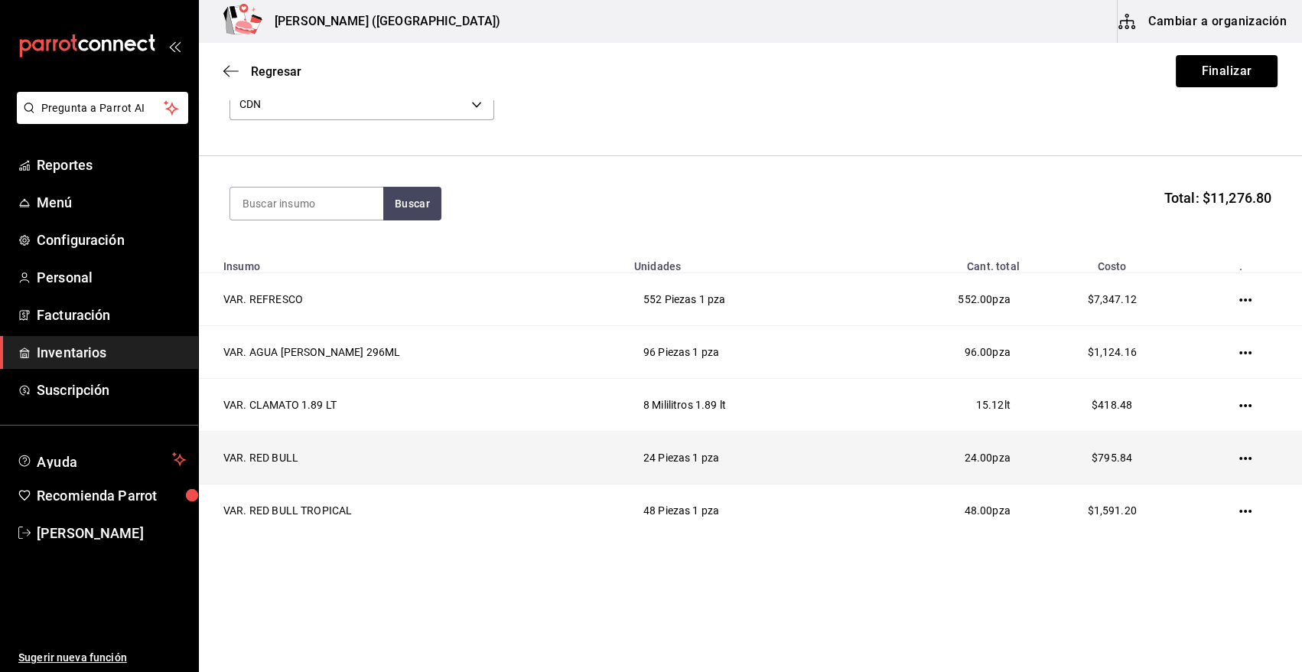
click at [1239, 457] on icon "button" at bounding box center [1245, 458] width 12 height 12
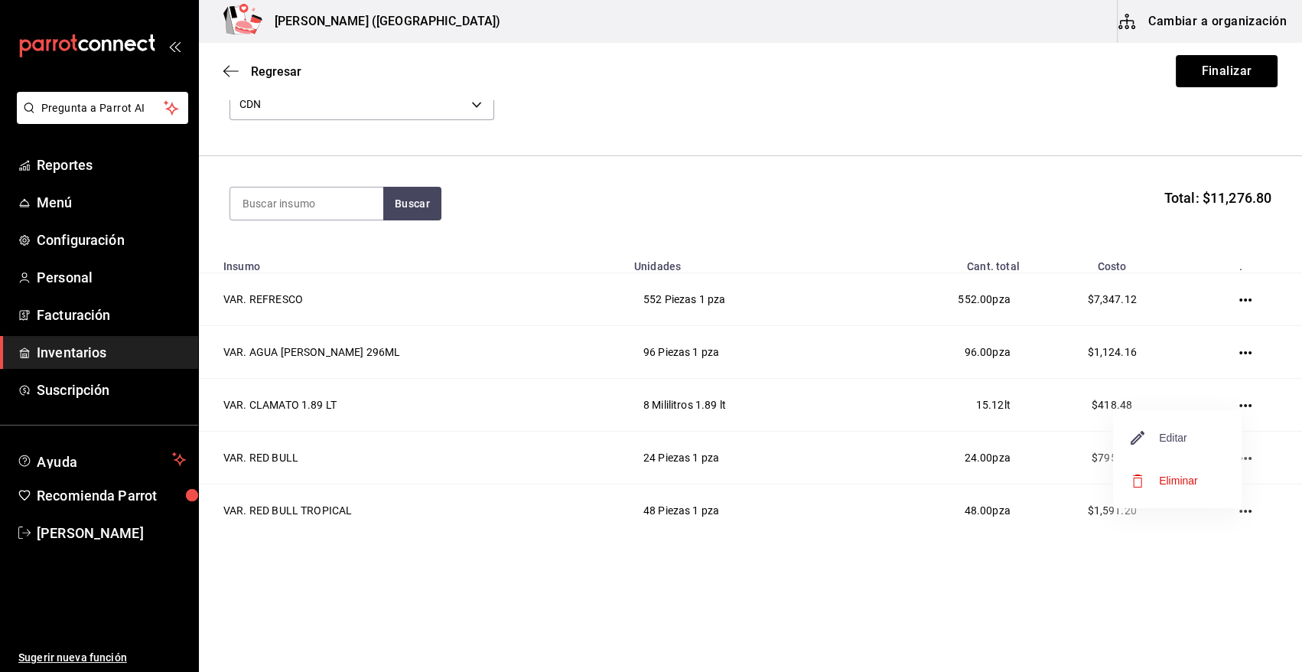
click at [1183, 440] on span "Editar" at bounding box center [1159, 437] width 56 height 18
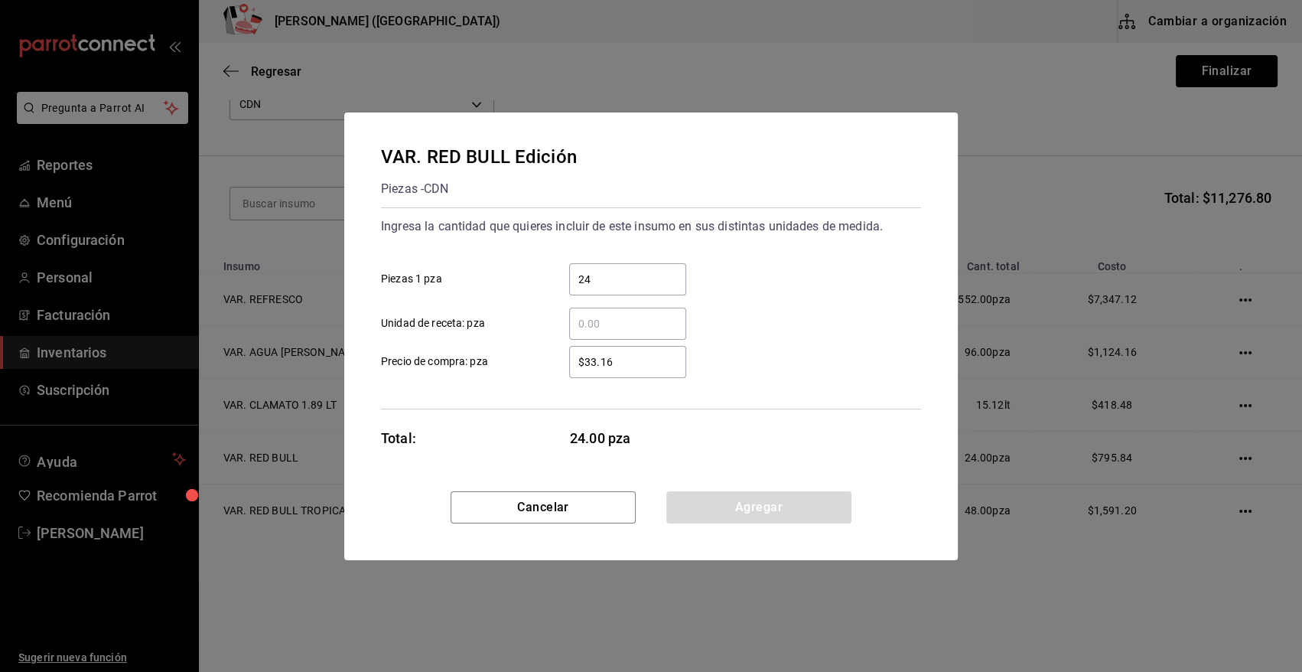
click at [626, 360] on input "$33.16" at bounding box center [627, 362] width 117 height 18
type input "$33.15"
click at [684, 508] on button "Agregar" at bounding box center [758, 507] width 185 height 32
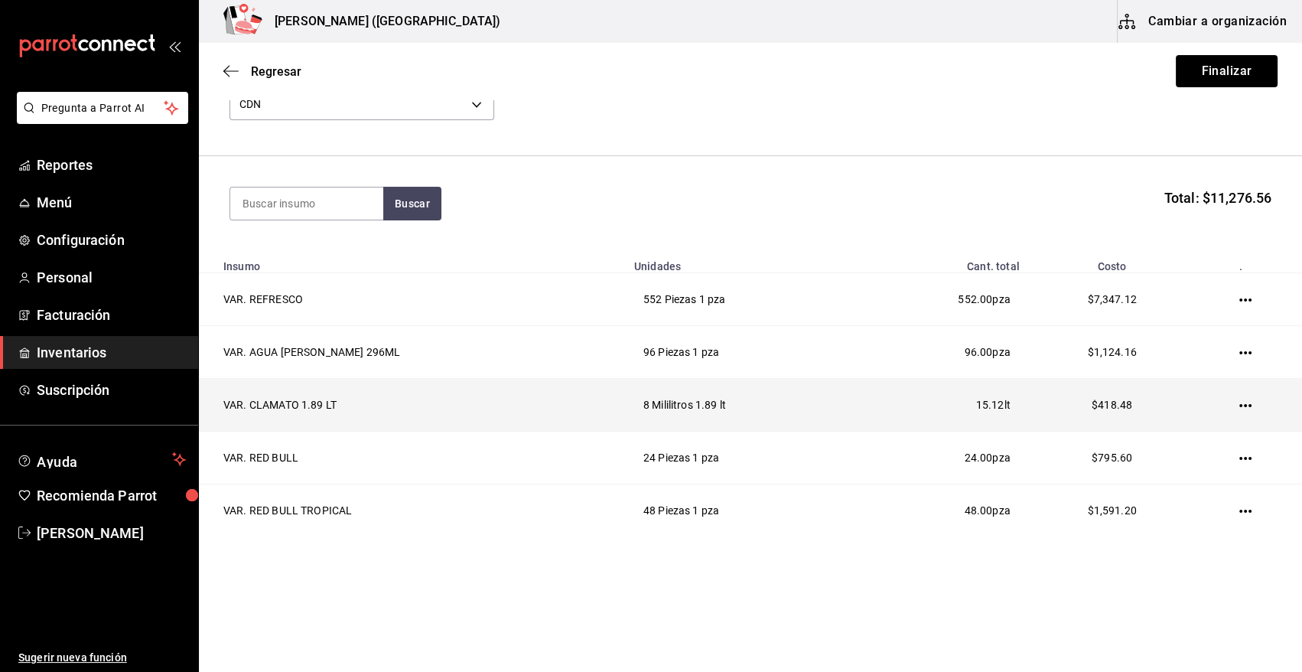
click at [1239, 406] on icon "button" at bounding box center [1245, 405] width 12 height 12
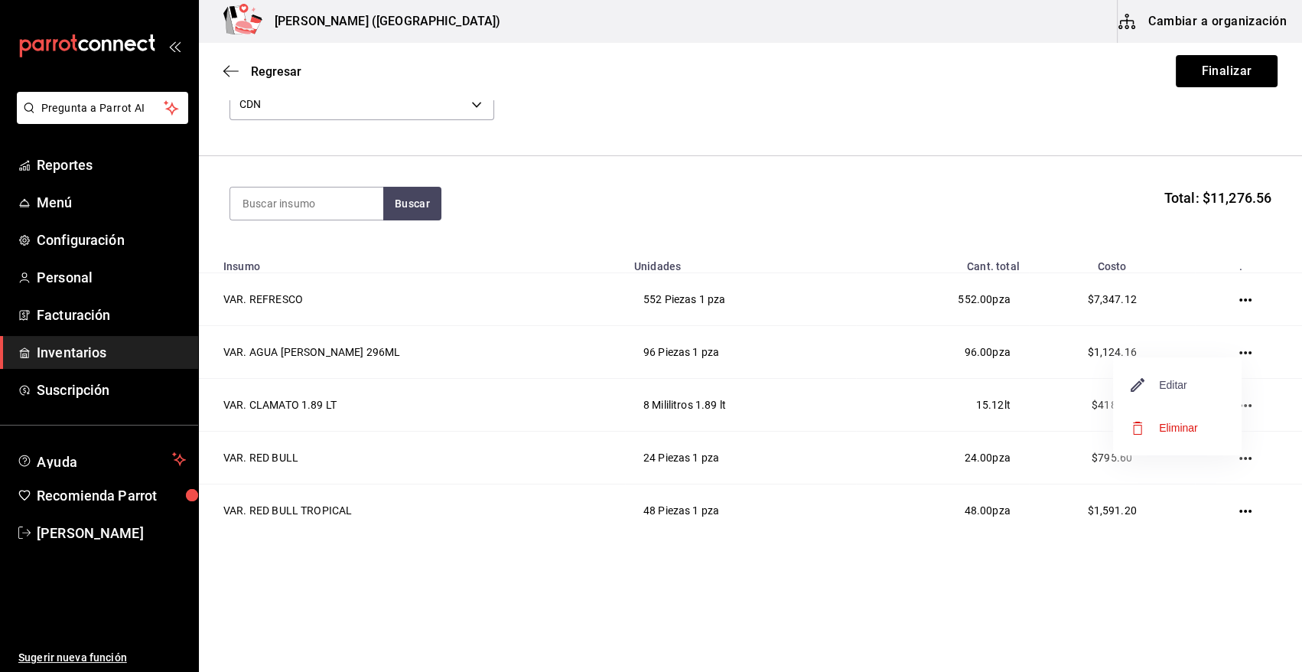
click at [1172, 390] on span "Editar" at bounding box center [1159, 385] width 56 height 18
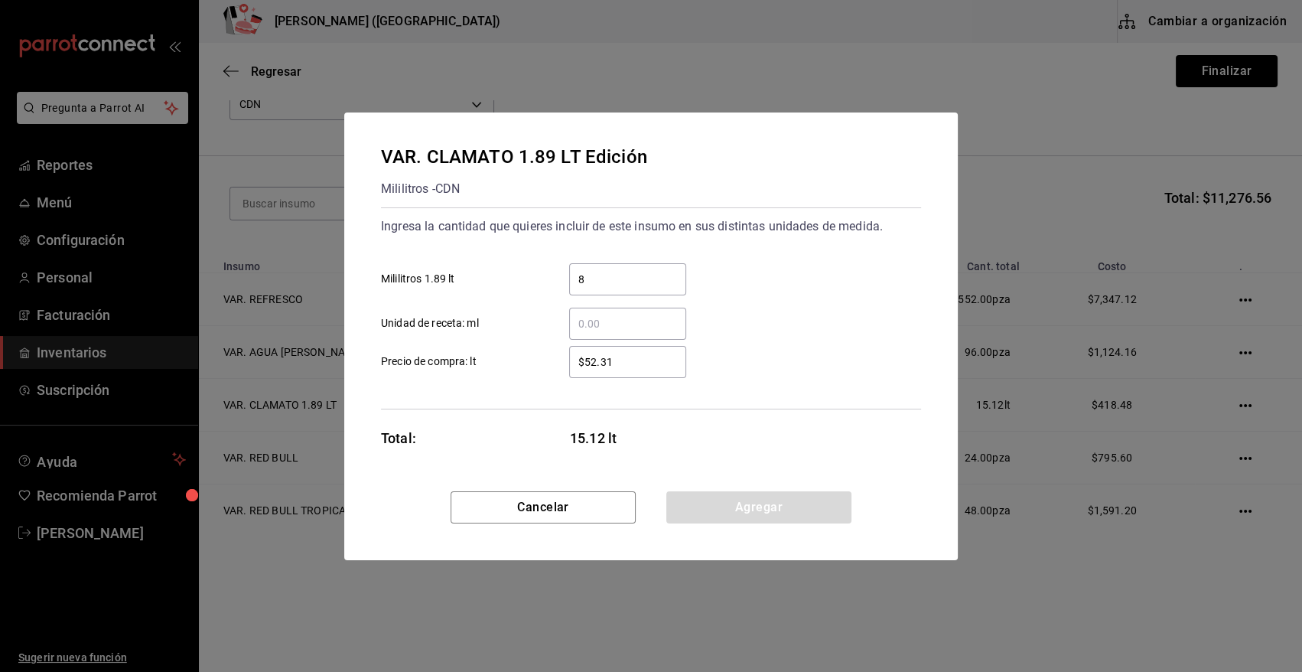
click at [638, 369] on input "$52.31" at bounding box center [627, 362] width 117 height 18
type input "$52.32"
click at [725, 513] on button "Agregar" at bounding box center [758, 507] width 185 height 32
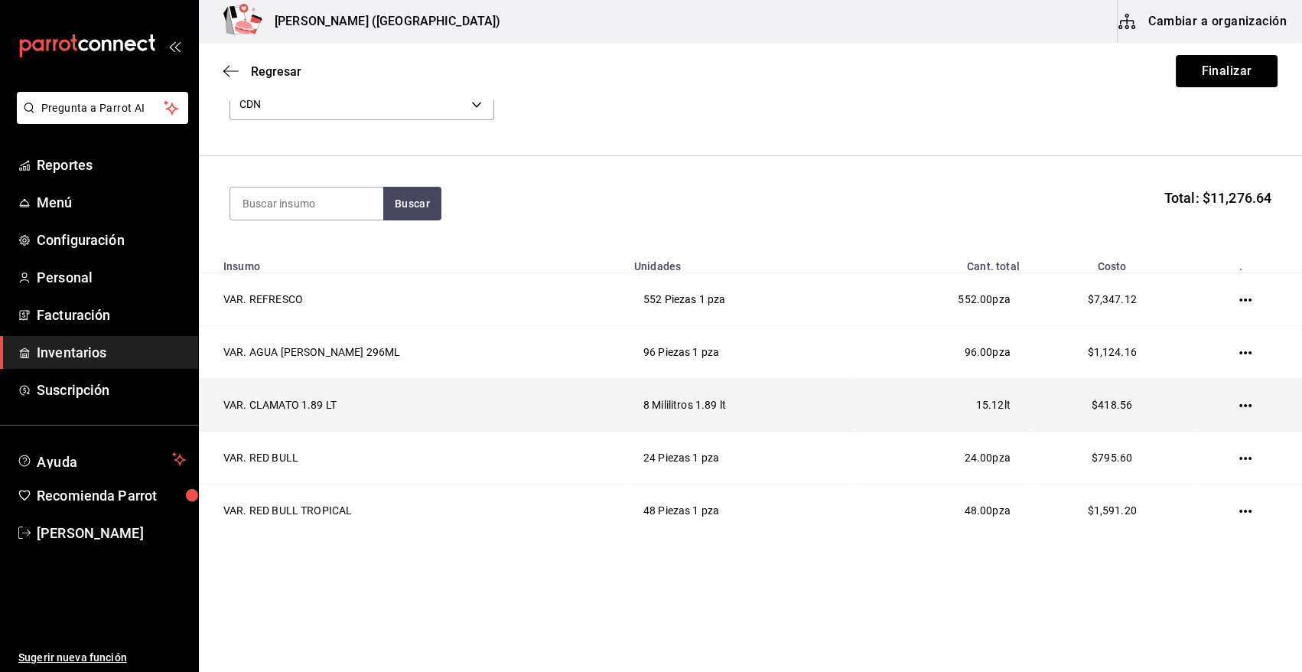
click at [1239, 407] on icon "button" at bounding box center [1245, 405] width 12 height 12
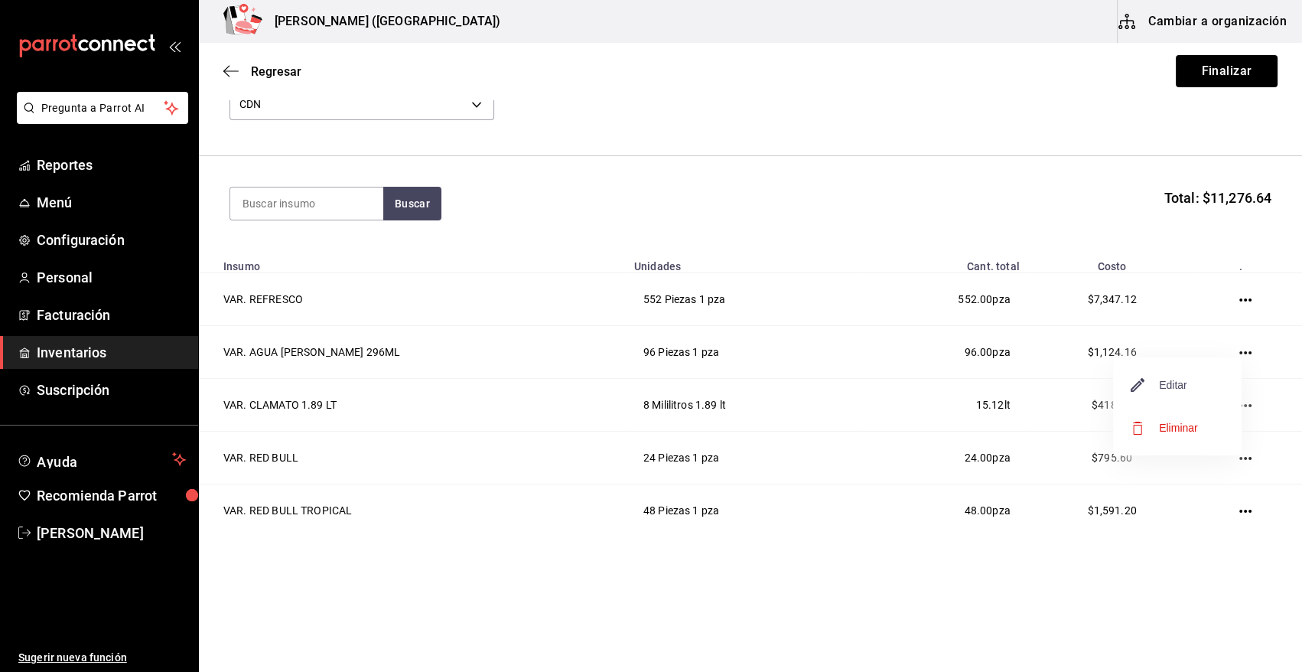
drag, startPoint x: 1150, startPoint y: 382, endPoint x: 1138, endPoint y: 387, distance: 12.7
click at [1138, 387] on span "Editar" at bounding box center [1159, 385] width 56 height 18
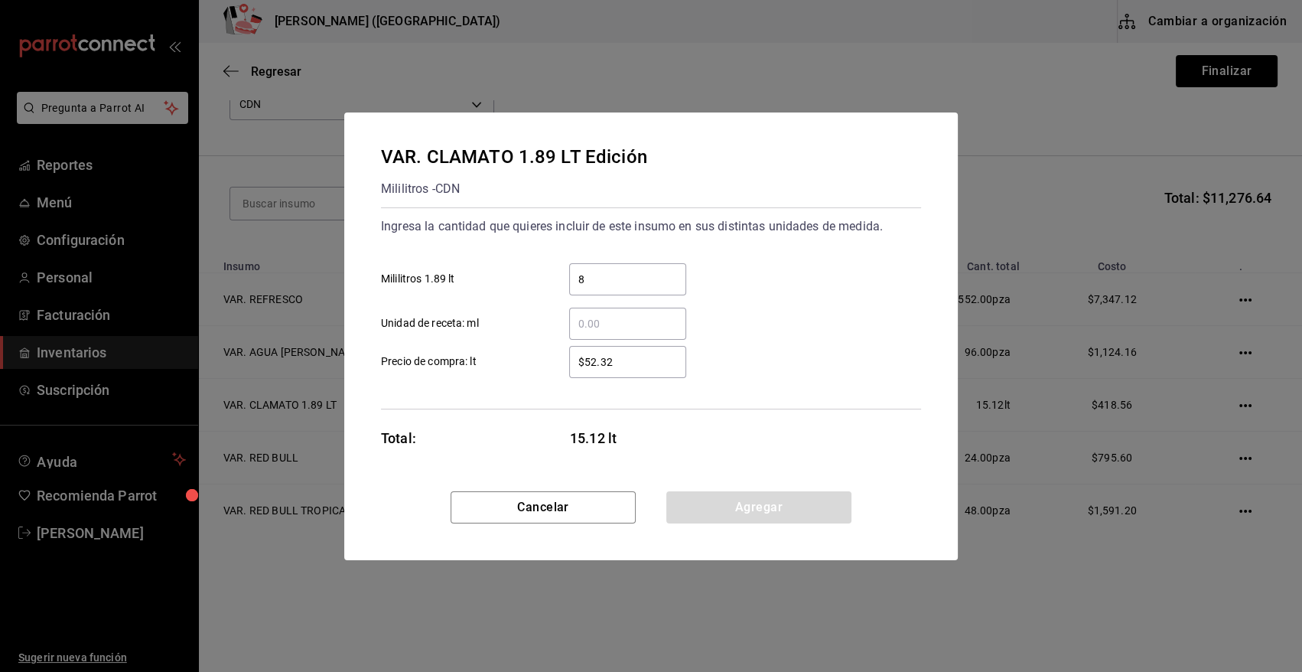
click at [614, 361] on input "$52.32" at bounding box center [627, 362] width 117 height 18
type input "$52.33"
drag, startPoint x: 736, startPoint y: 512, endPoint x: 718, endPoint y: 522, distance: 20.2
click at [735, 511] on button "Agregar" at bounding box center [758, 507] width 185 height 32
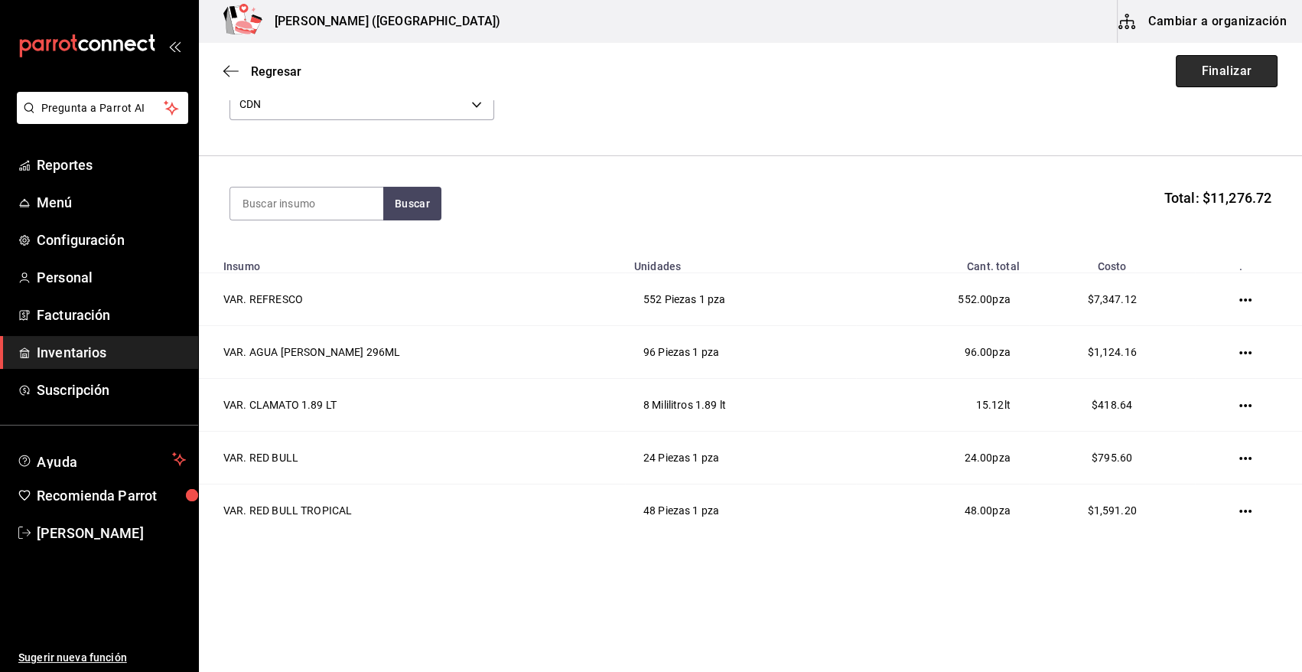
click at [1207, 76] on button "Finalizar" at bounding box center [1227, 71] width 102 height 32
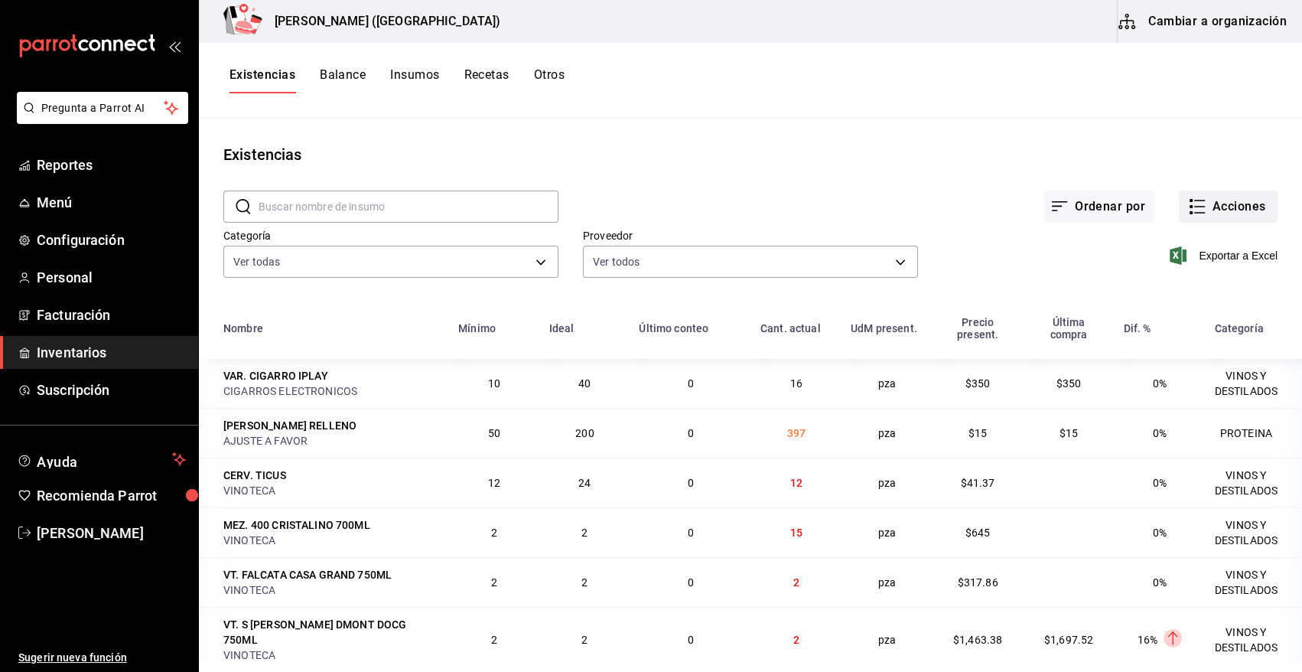
click at [1221, 206] on button "Acciones" at bounding box center [1228, 206] width 99 height 32
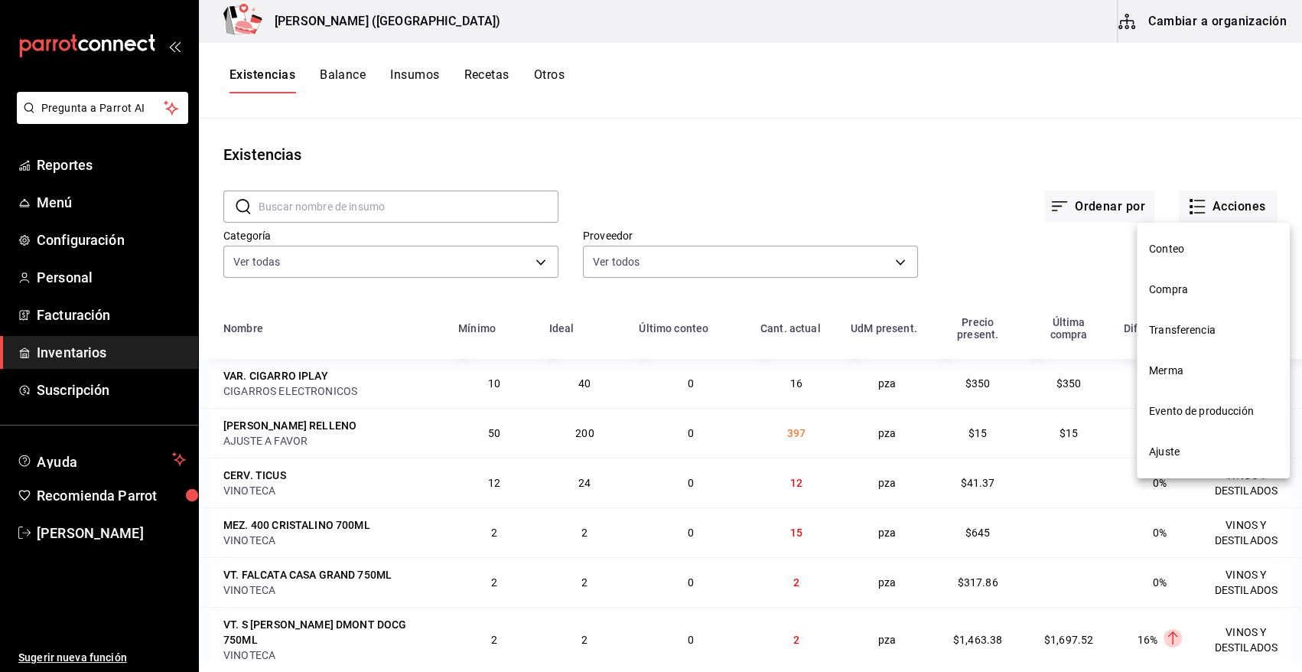
click at [1205, 285] on span "Compra" at bounding box center [1213, 289] width 128 height 16
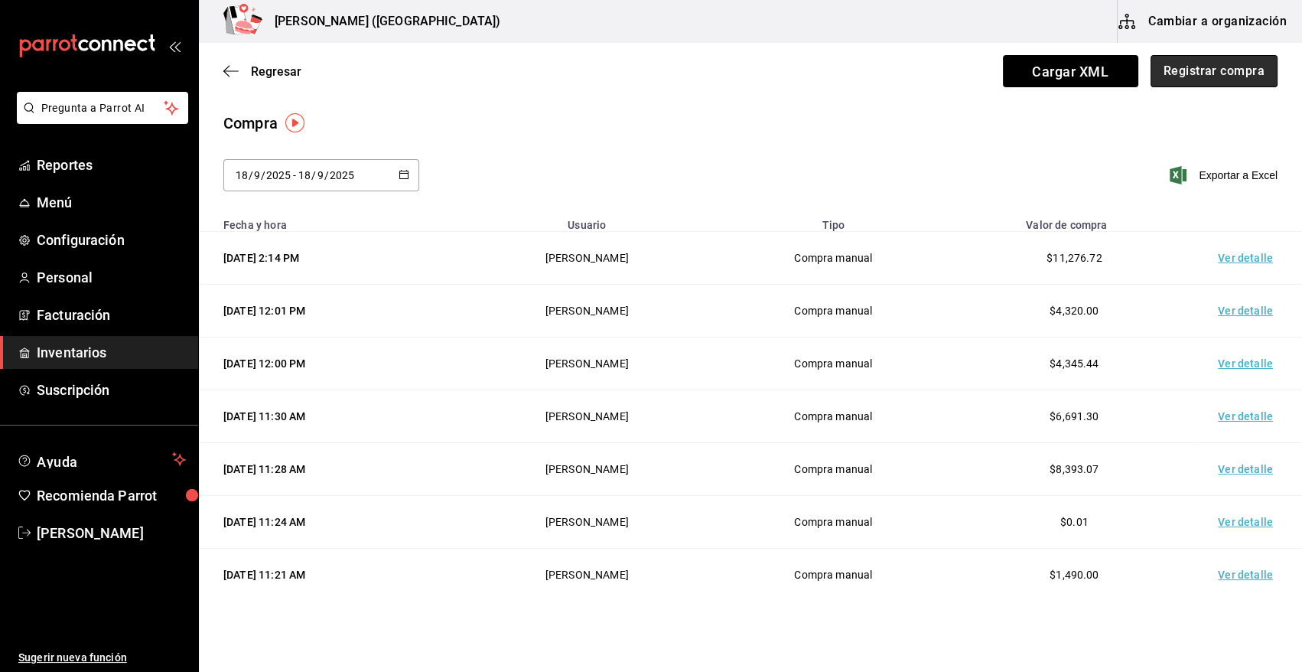
click at [1214, 77] on button "Registrar compra" at bounding box center [1213, 71] width 127 height 32
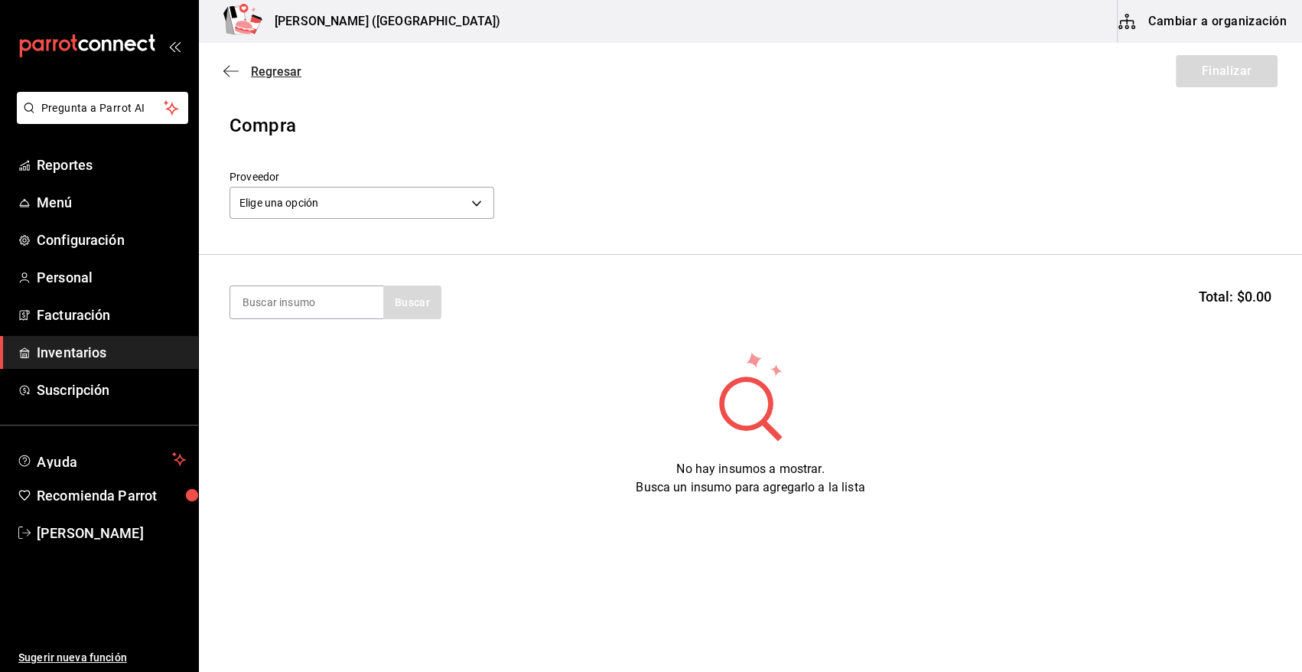
click at [278, 68] on span "Regresar" at bounding box center [276, 71] width 50 height 15
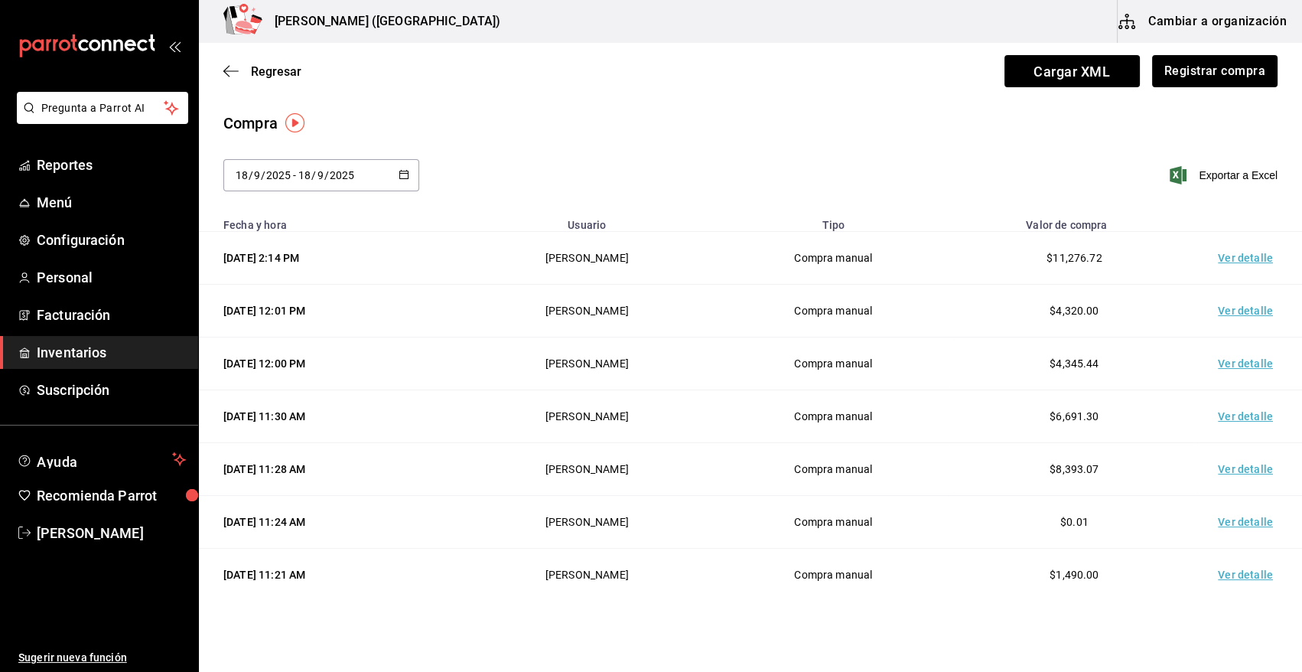
click at [1223, 256] on td "Ver detalle" at bounding box center [1248, 258] width 107 height 53
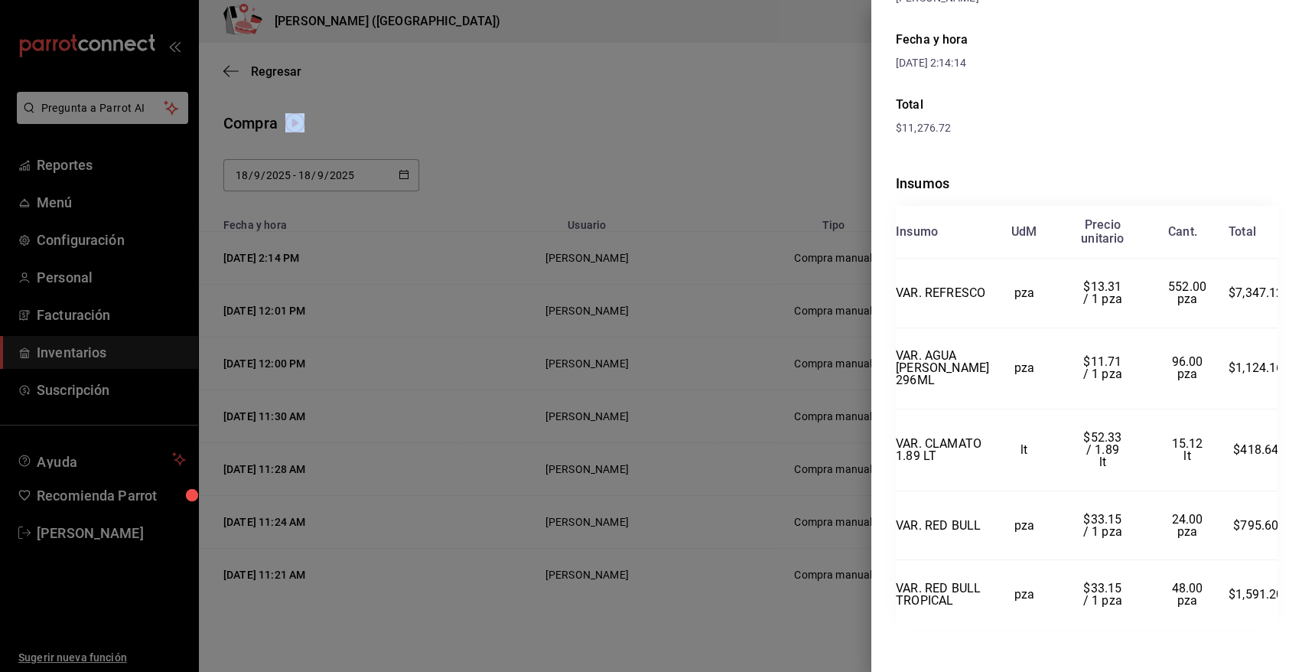
scroll to position [218, 0]
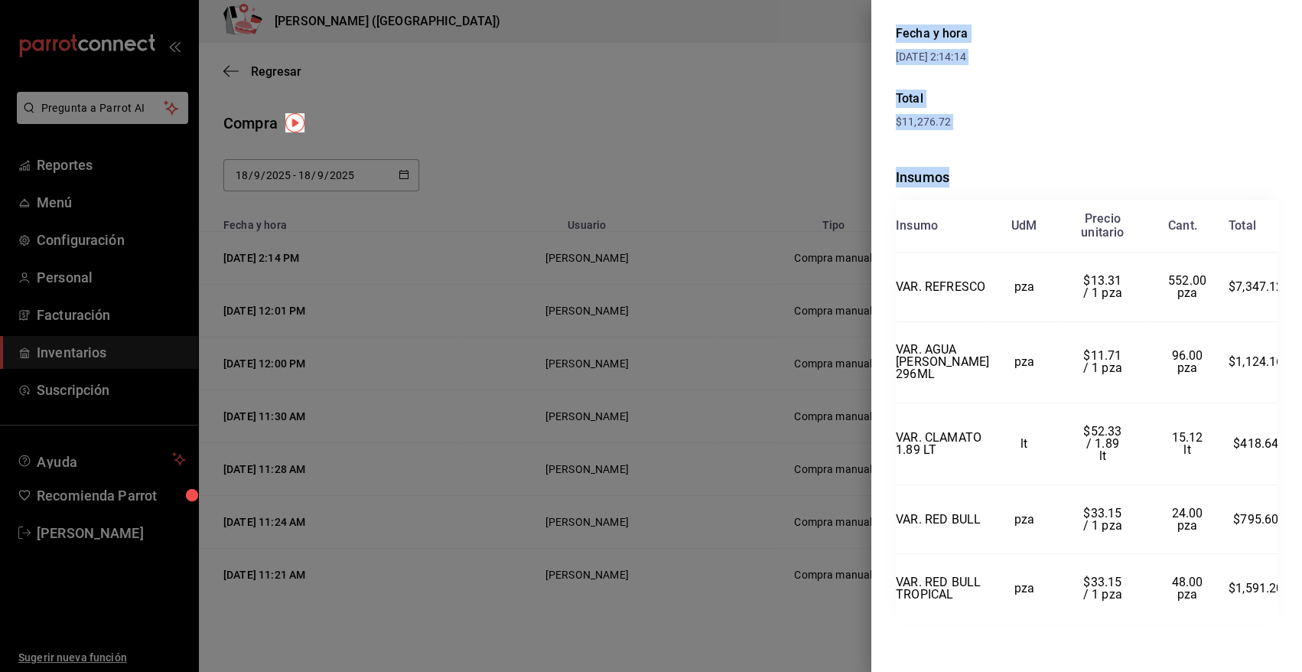
drag, startPoint x: 895, startPoint y: 36, endPoint x: 1277, endPoint y: 576, distance: 661.7
click at [1277, 576] on div "Compra Proveedor CDN Usuario Angy Madalena Fecha y hora 18/09/2025 2:14:14 Tota…" at bounding box center [1086, 336] width 431 height 672
copy div "Compra Proveedor CDN Usuario Angy Madalena Fecha y hora 18/09/2025 2:14:14 Tota…"
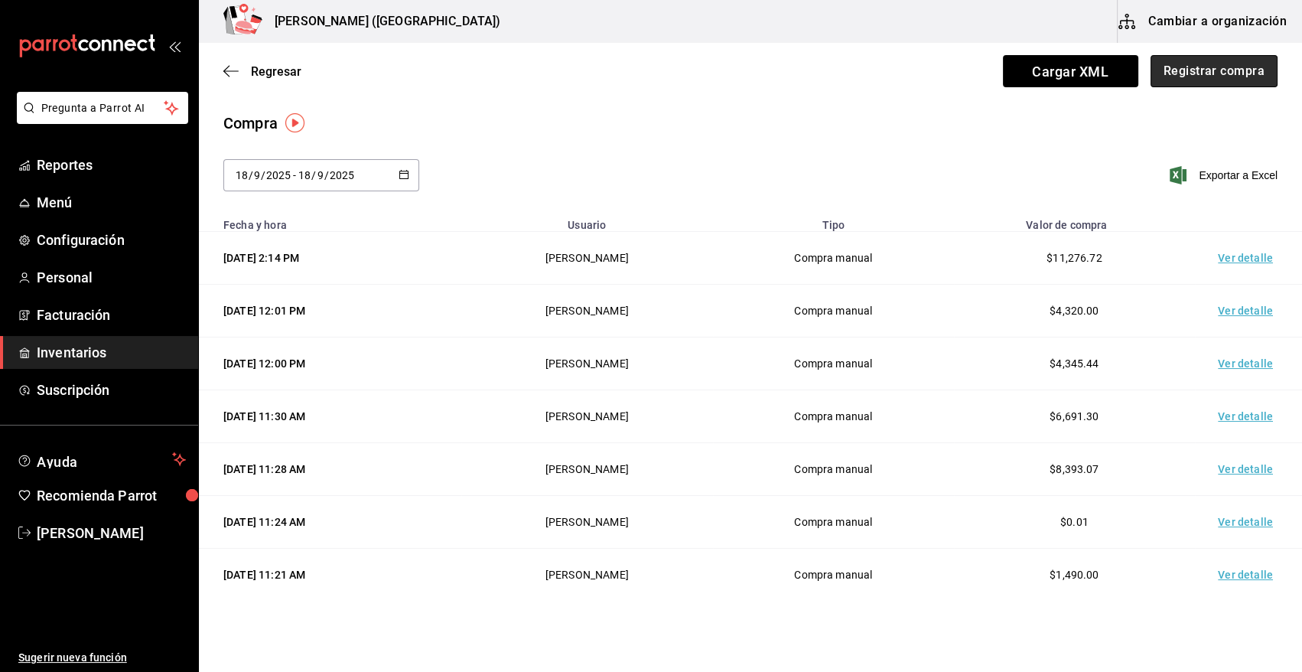
click at [1217, 73] on button "Registrar compra" at bounding box center [1213, 71] width 127 height 32
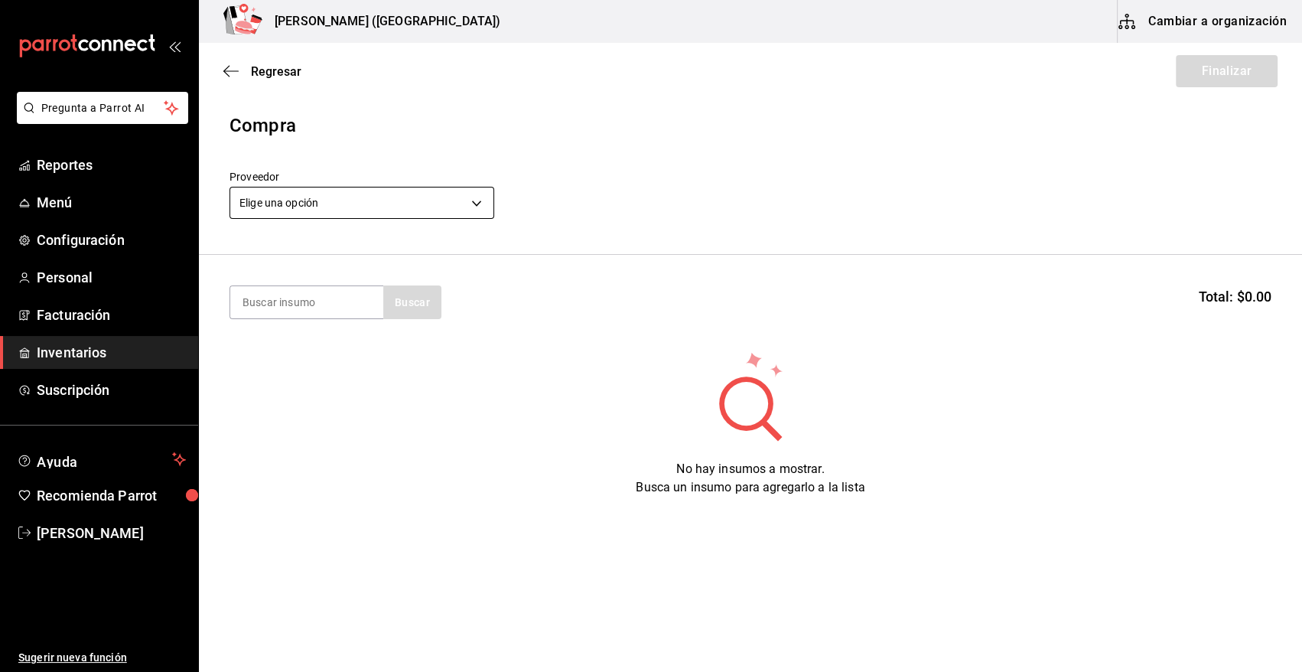
click at [415, 204] on body "Pregunta a Parrot AI Reportes Menú Configuración Personal Facturación Inventari…" at bounding box center [651, 292] width 1302 height 585
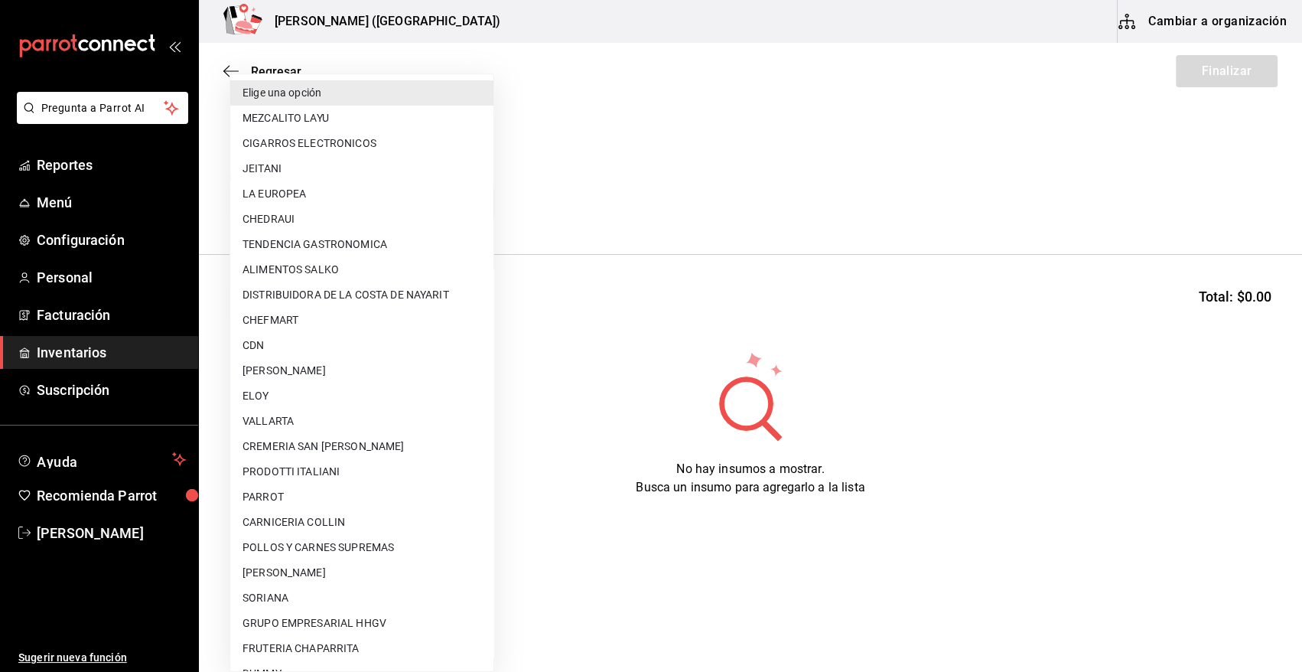
click at [264, 340] on li "CDN" at bounding box center [361, 345] width 263 height 25
type input "df3c6ee4-16c0-4841-ac8b-0f8cc0150506"
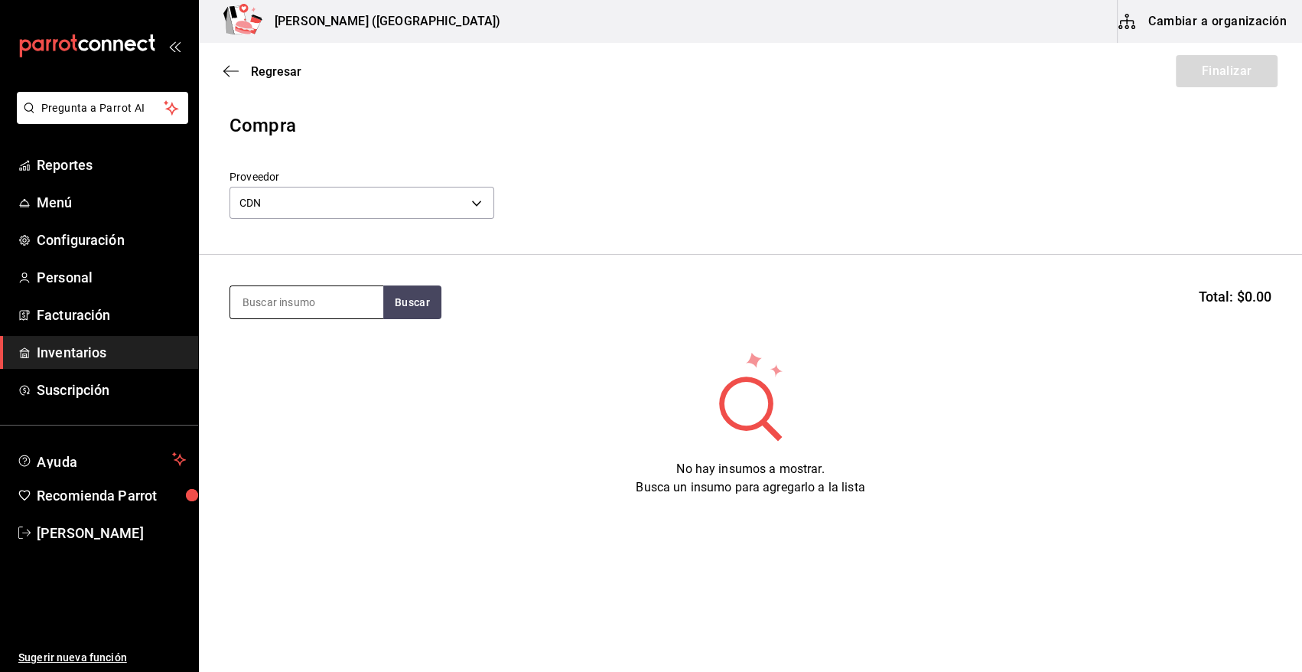
click at [303, 304] on input at bounding box center [306, 302] width 153 height 32
type input "REFRE"
click at [418, 288] on button "Buscar" at bounding box center [412, 302] width 58 height 34
drag, startPoint x: 288, startPoint y: 311, endPoint x: 82, endPoint y: 336, distance: 207.2
click at [82, 336] on div "Pregunta a Parrot AI Reportes Menú Configuración Personal Facturación Inventari…" at bounding box center [651, 292] width 1302 height 585
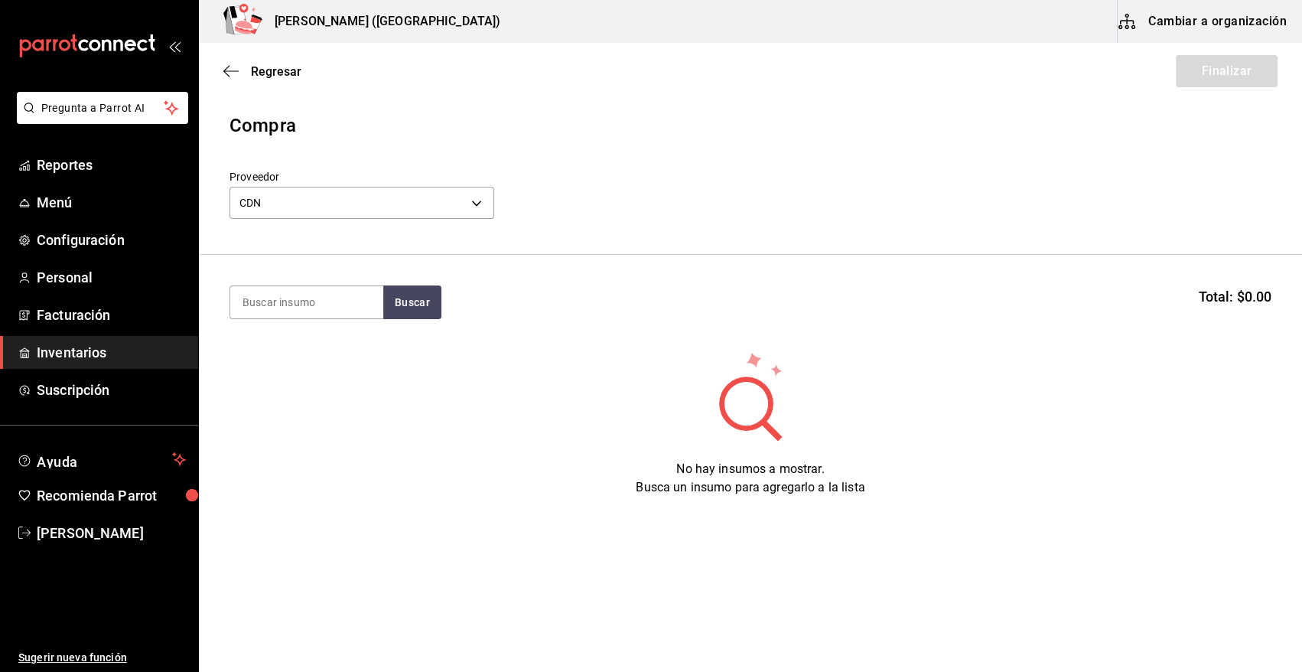
click at [298, 351] on div "No hay insumos a mostrar. Busca un insumo para agregarlo a la lista" at bounding box center [750, 423] width 1103 height 147
click at [84, 348] on span "Inventarios" at bounding box center [111, 352] width 149 height 21
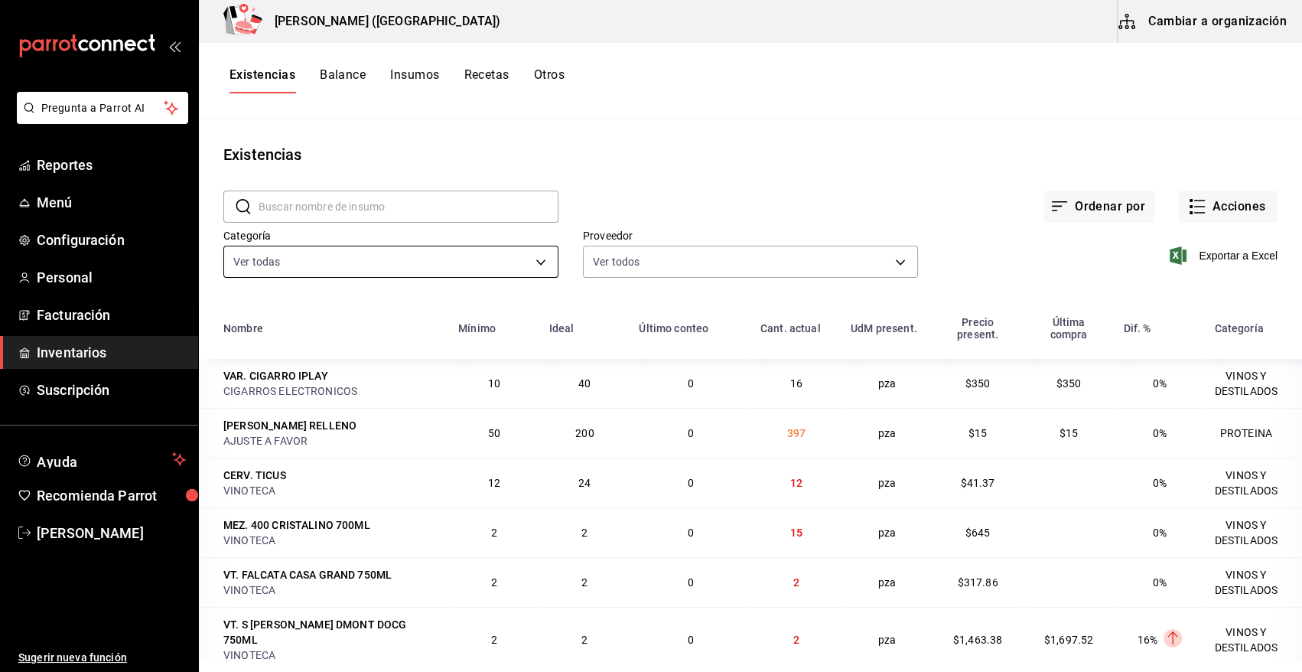
click at [467, 269] on body "Pregunta a Parrot AI Reportes Menú Configuración Personal Facturación Inventari…" at bounding box center [651, 330] width 1302 height 661
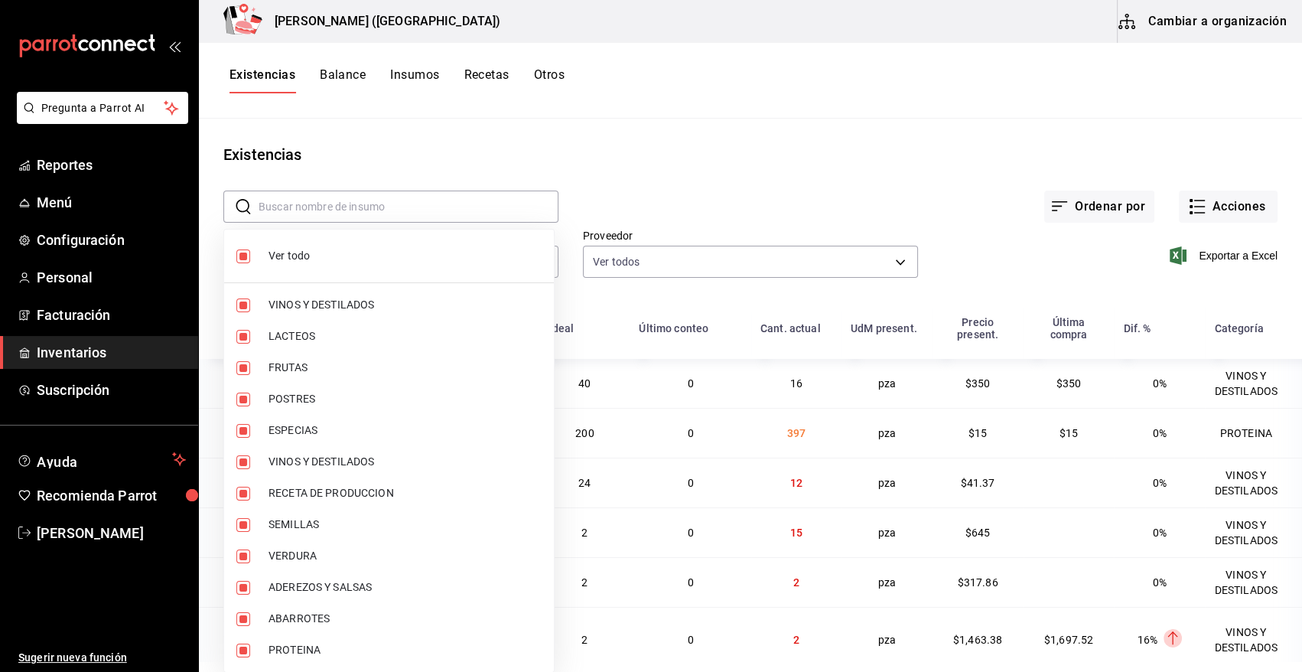
click at [289, 255] on span "Ver todo" at bounding box center [404, 256] width 273 height 16
checkbox input "false"
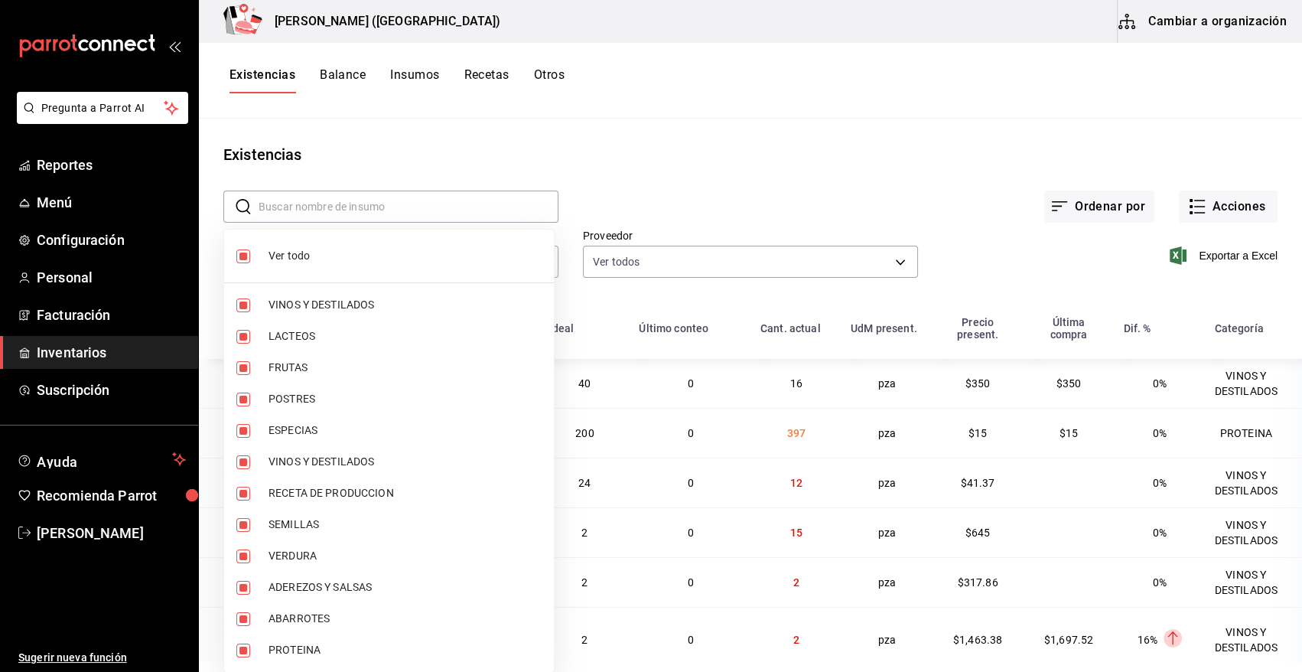
checkbox input "false"
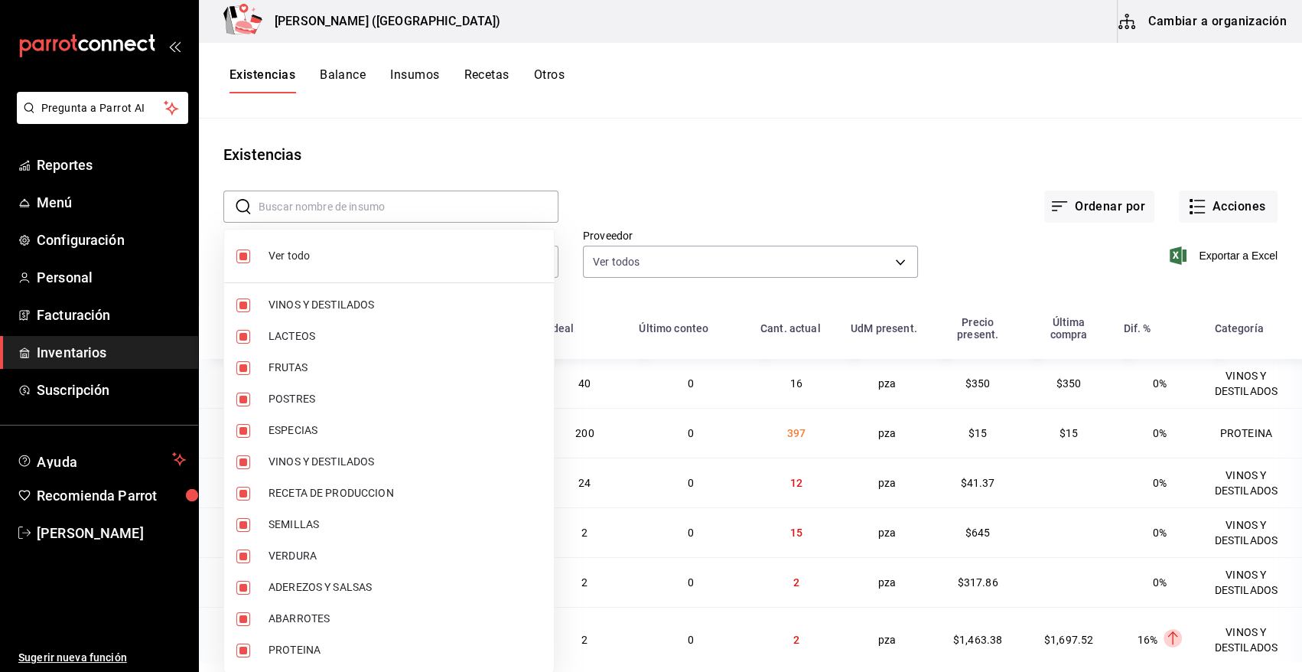
checkbox input "false"
click at [245, 649] on input "checkbox" at bounding box center [243, 650] width 14 height 14
checkbox input "true"
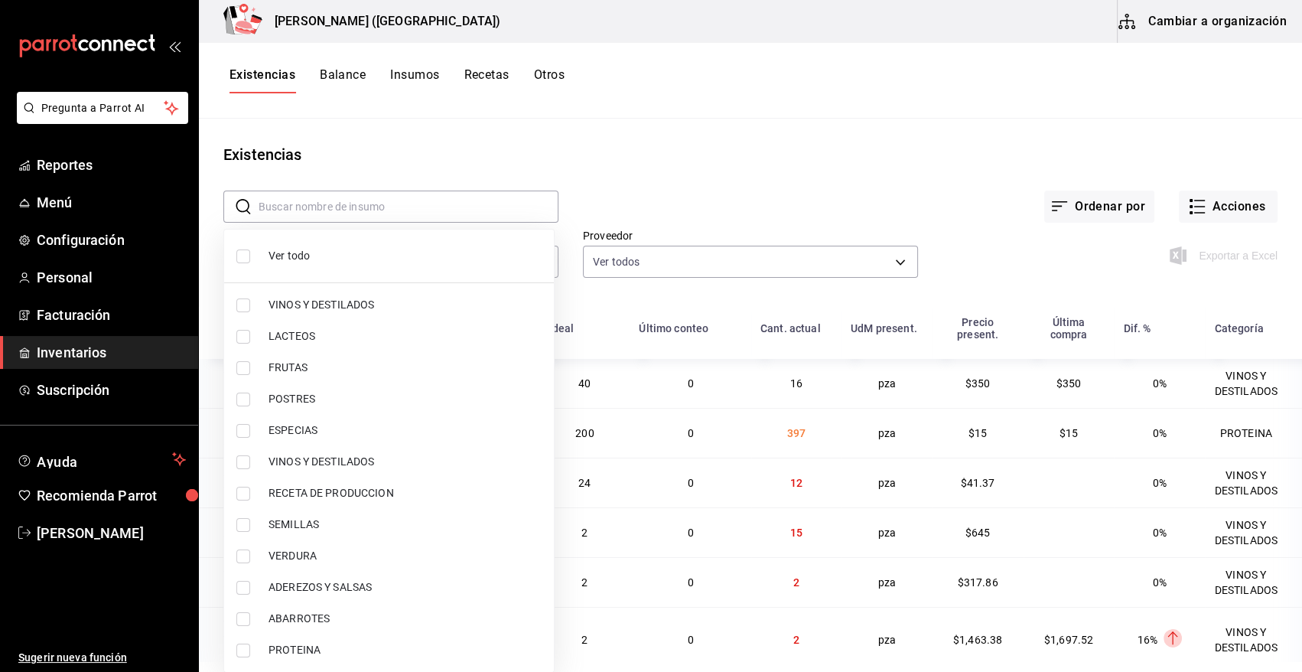
type input "3e90cef9-1dc9-474d-8316-d124f624c148"
click at [779, 200] on div at bounding box center [651, 336] width 1302 height 672
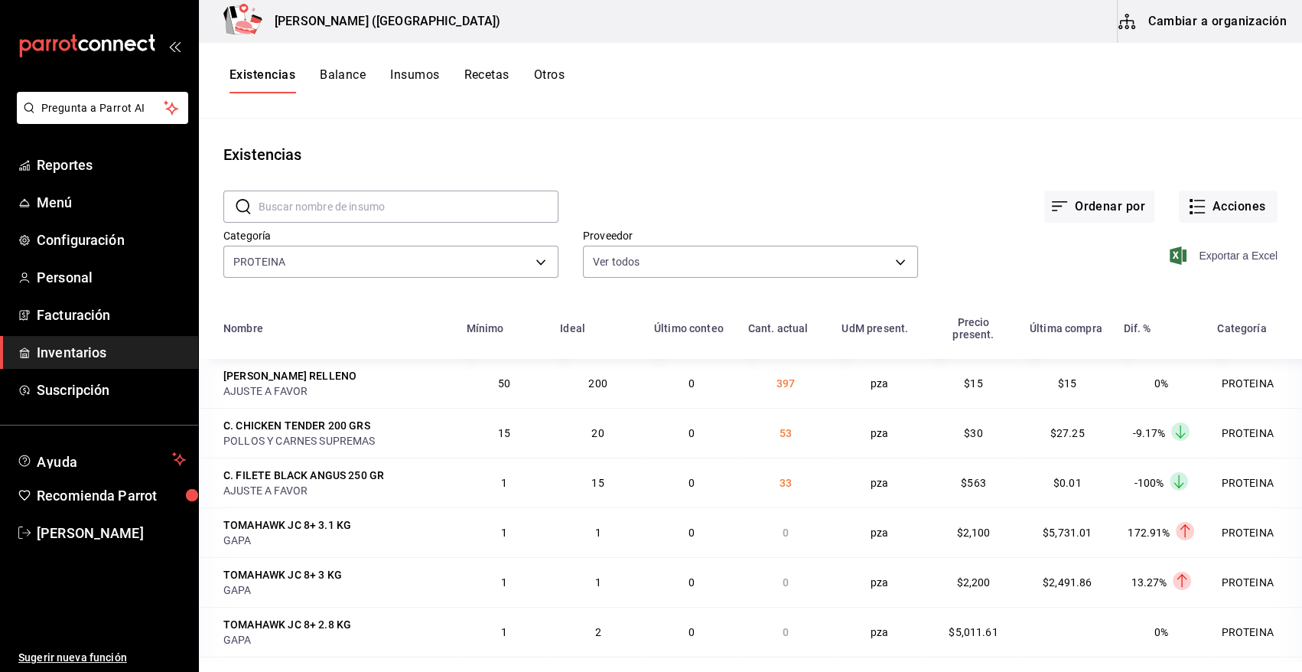
click at [1169, 260] on icon "button" at bounding box center [1177, 255] width 17 height 18
